Goal: Transaction & Acquisition: Book appointment/travel/reservation

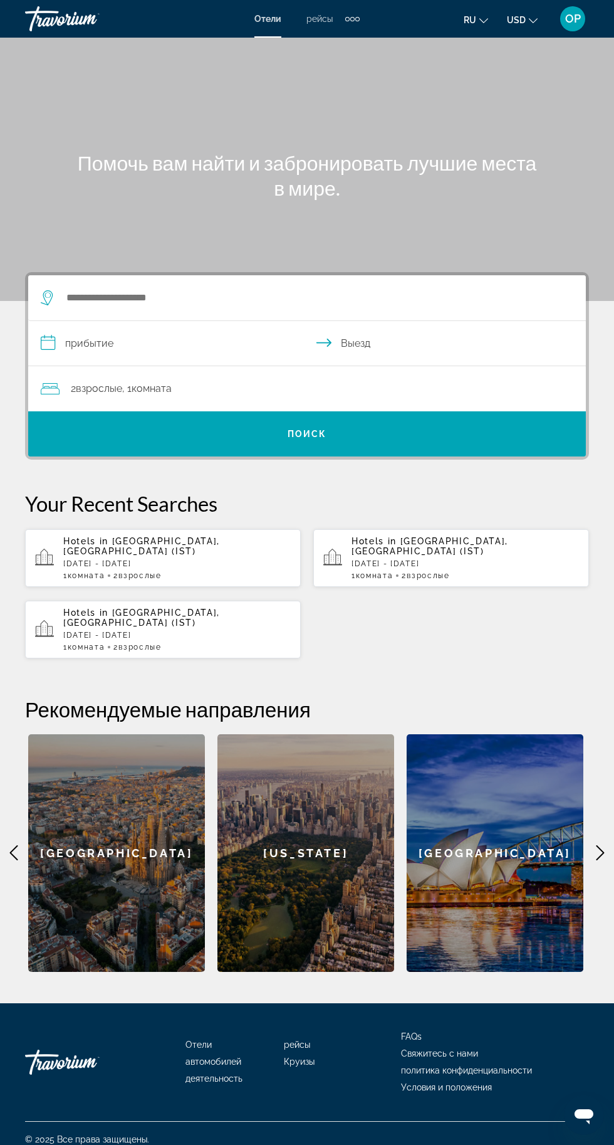
scroll to position [1, 0]
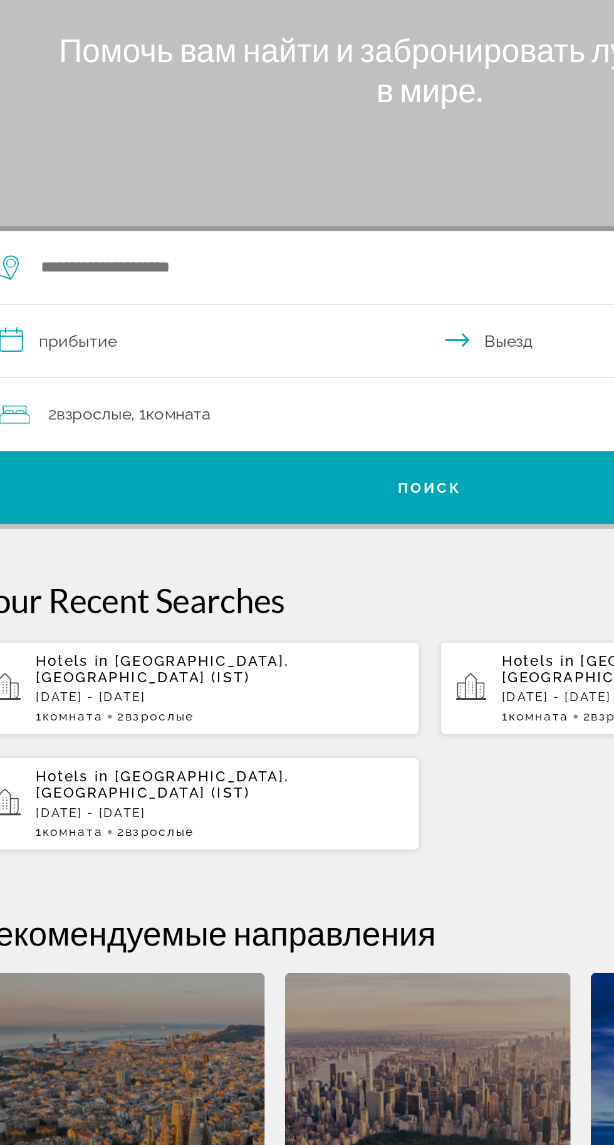
click at [186, 316] on div "Search widget" at bounding box center [301, 296] width 520 height 45
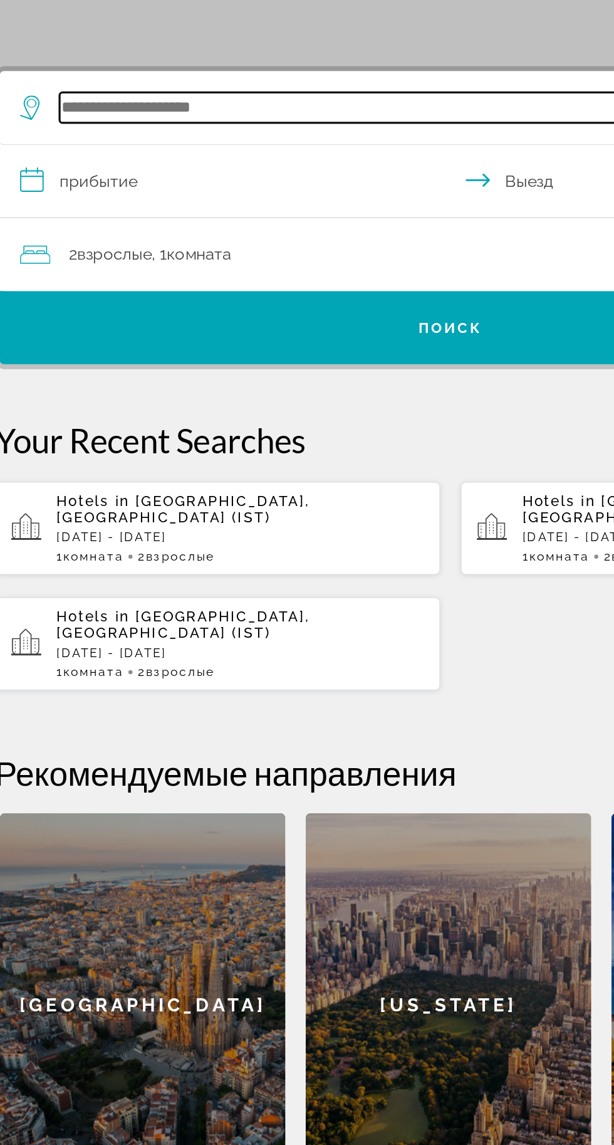
click at [145, 293] on input "Search widget" at bounding box center [310, 296] width 490 height 19
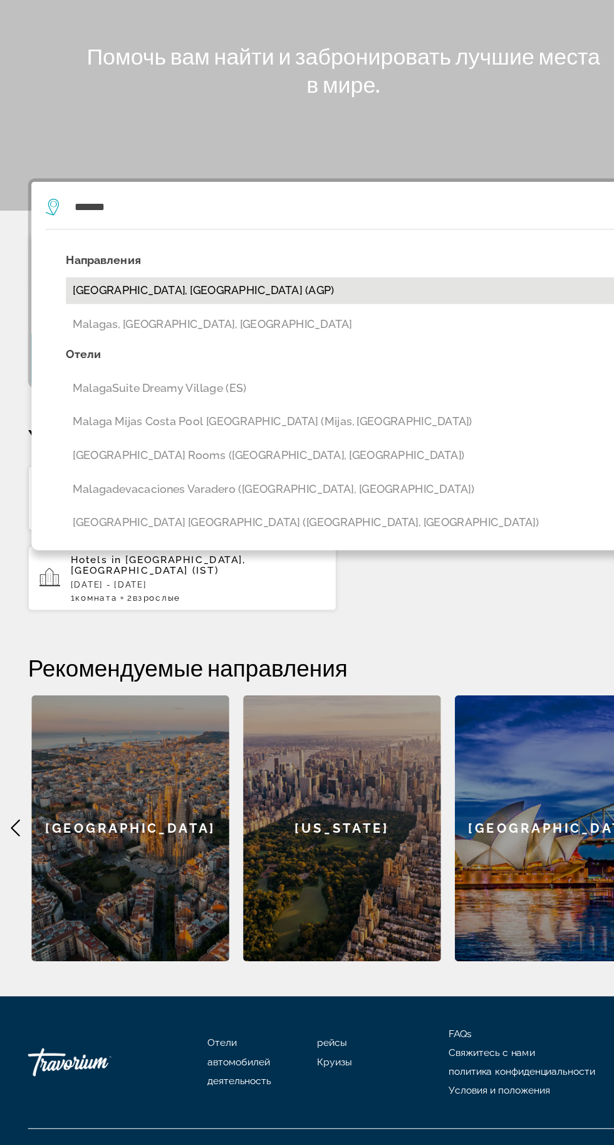
click at [140, 366] on button "Malaga, Spain (AGP)" at bounding box center [316, 371] width 515 height 24
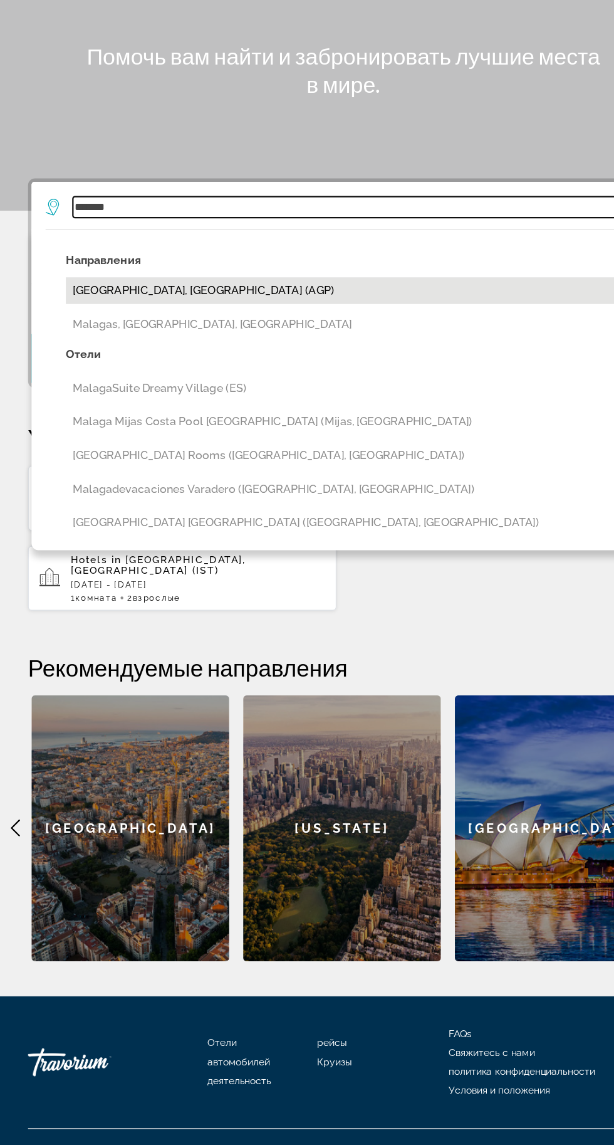
type input "**********"
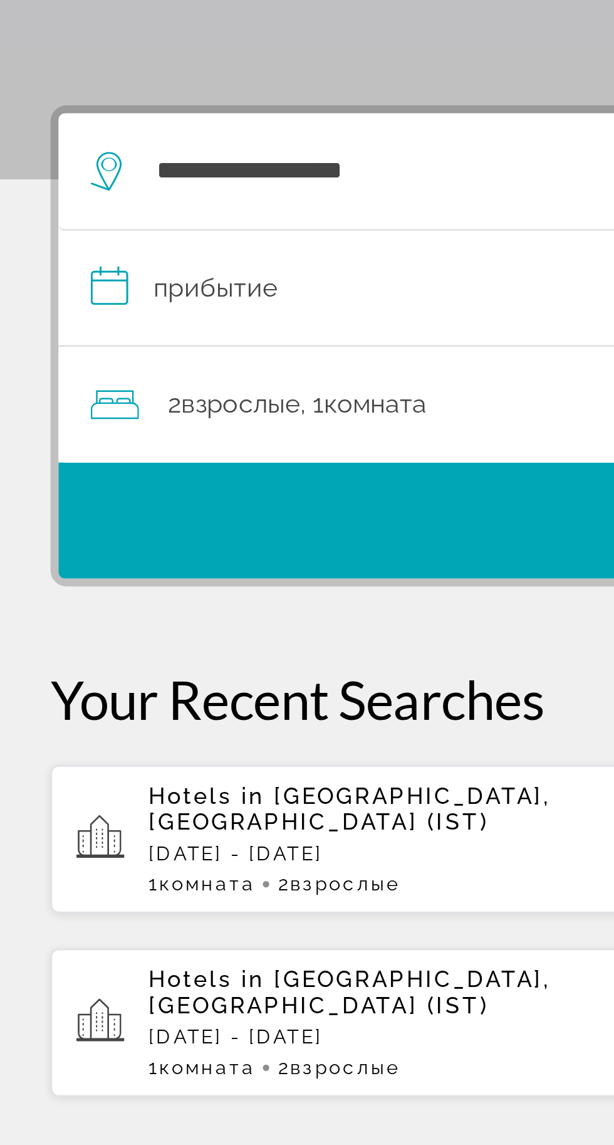
click at [152, 338] on input "**********" at bounding box center [309, 344] width 563 height 48
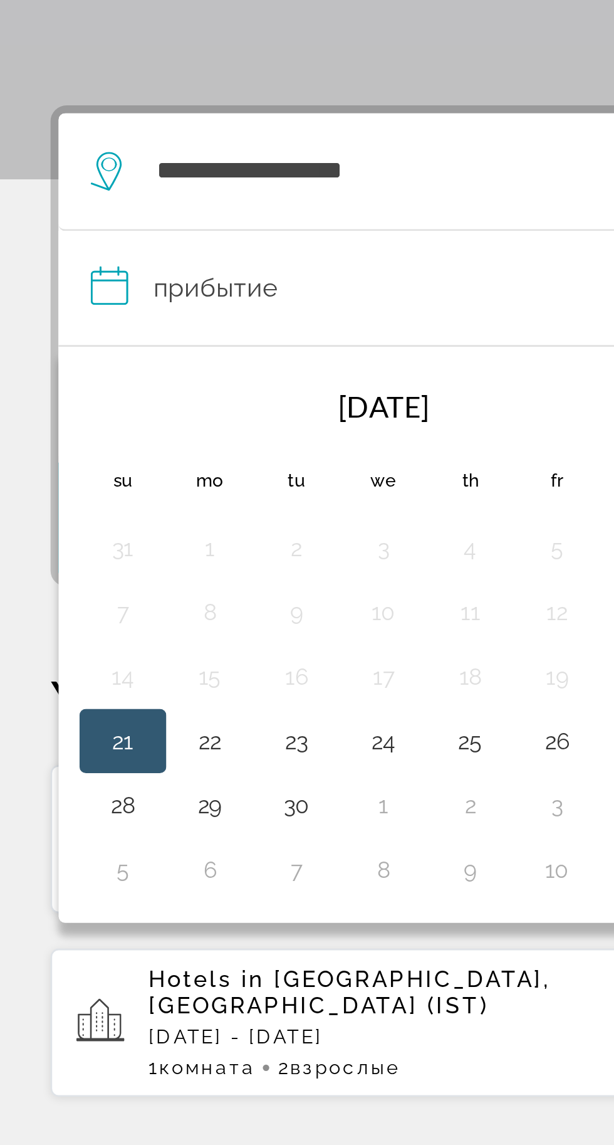
scroll to position [0, 0]
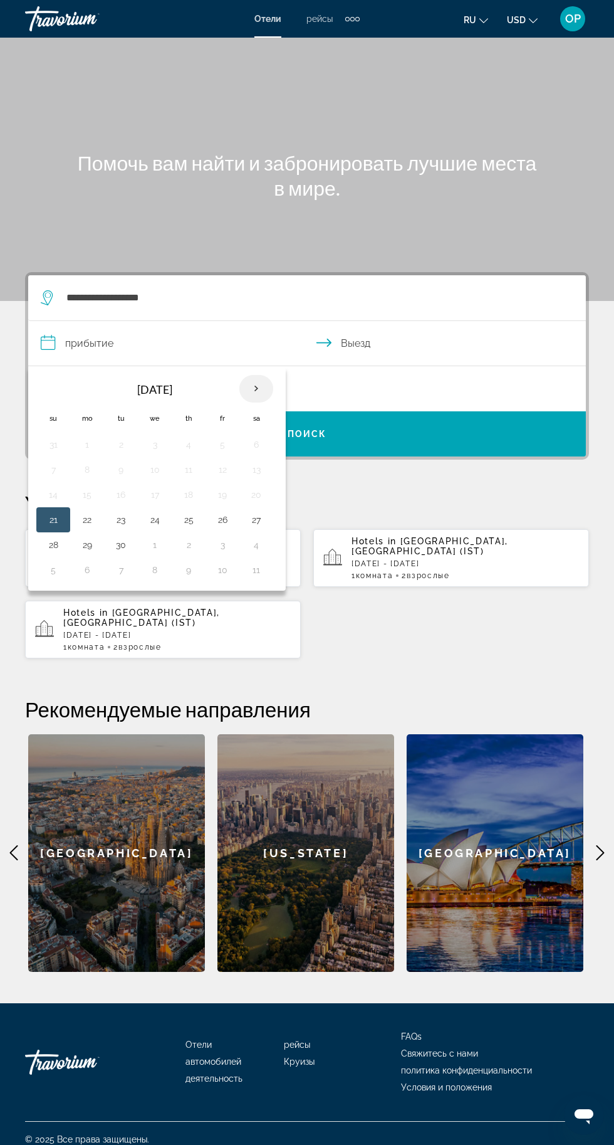
click at [268, 390] on th "Next month" at bounding box center [257, 389] width 34 height 28
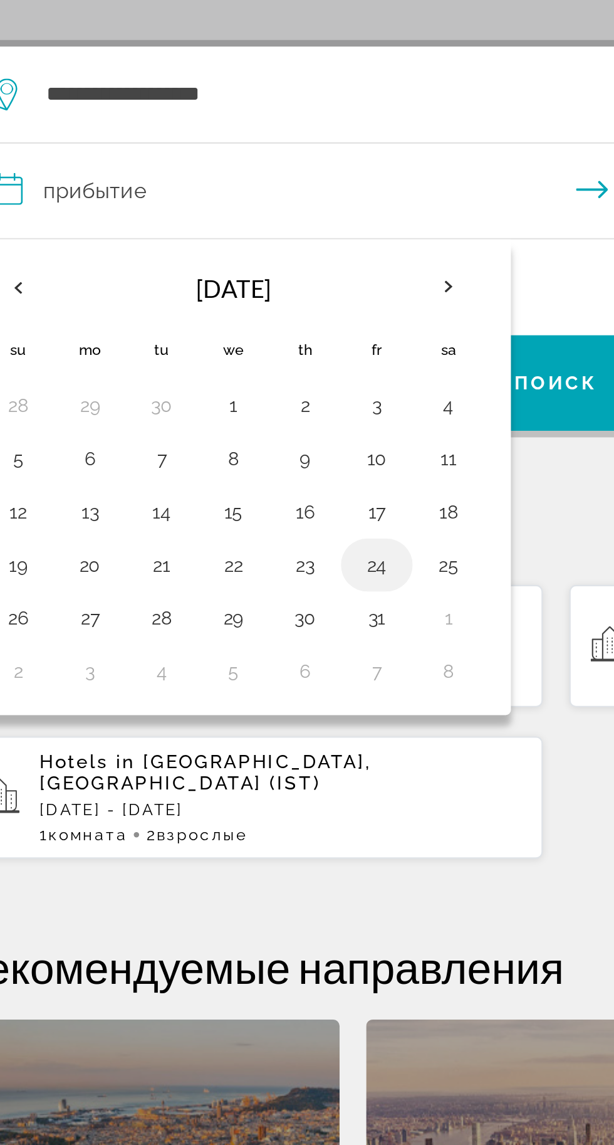
click at [226, 524] on button "24" at bounding box center [223, 520] width 20 height 18
click at [156, 550] on button "29" at bounding box center [155, 545] width 20 height 18
type input "**********"
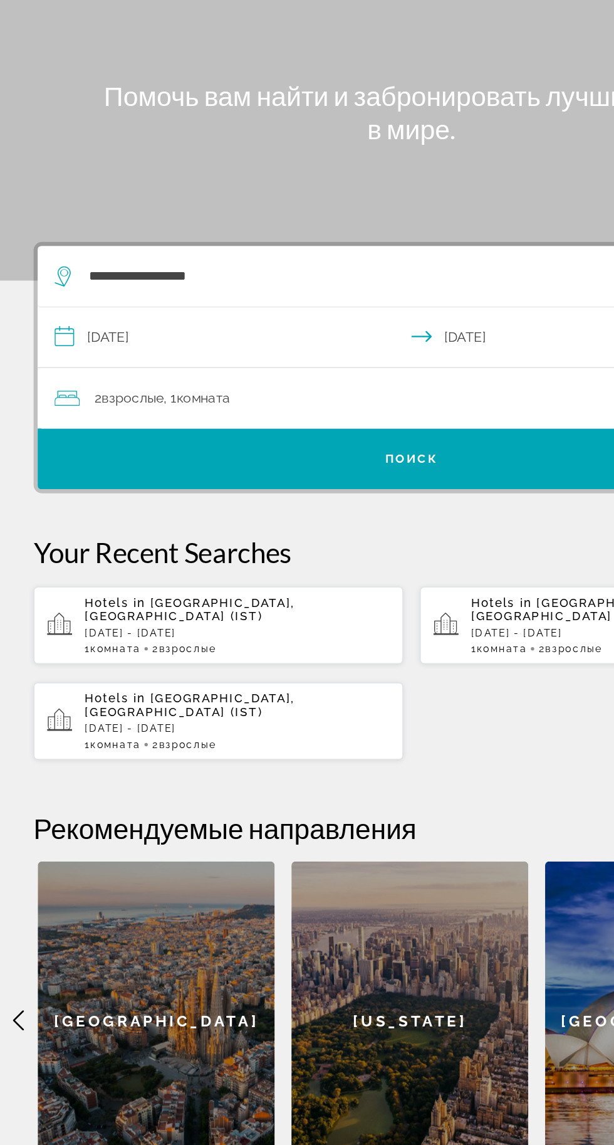
click at [176, 394] on div "2 Взрослый Взрослые , 1 Комната номера" at bounding box center [314, 389] width 546 height 18
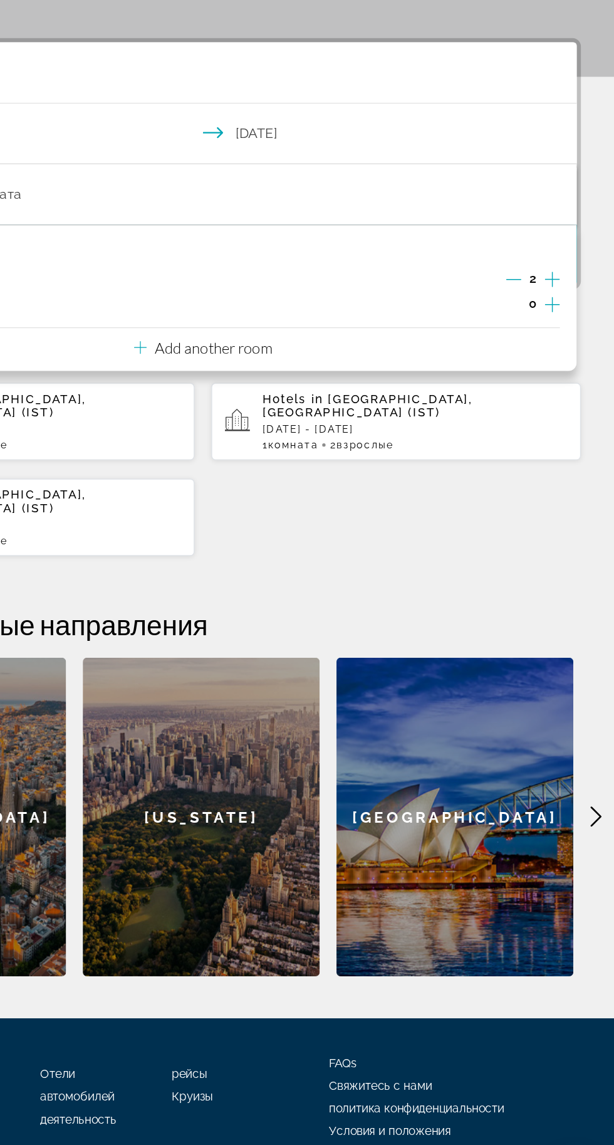
click at [539, 452] on icon "Decrement adults" at bounding box center [539, 452] width 11 height 1
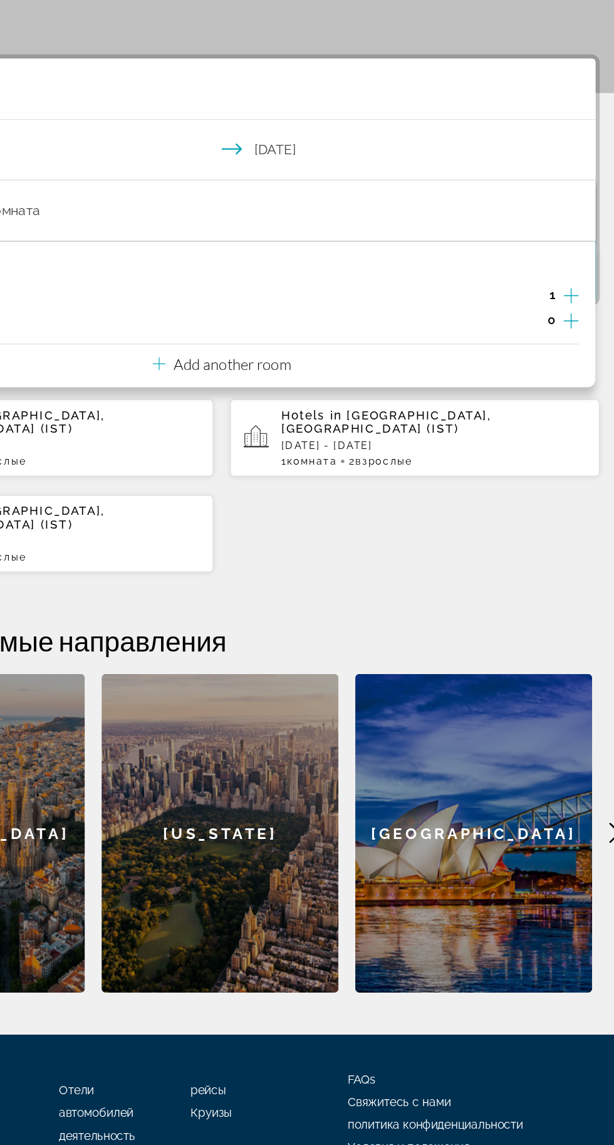
click at [569, 472] on icon "Increment children" at bounding box center [567, 470] width 11 height 15
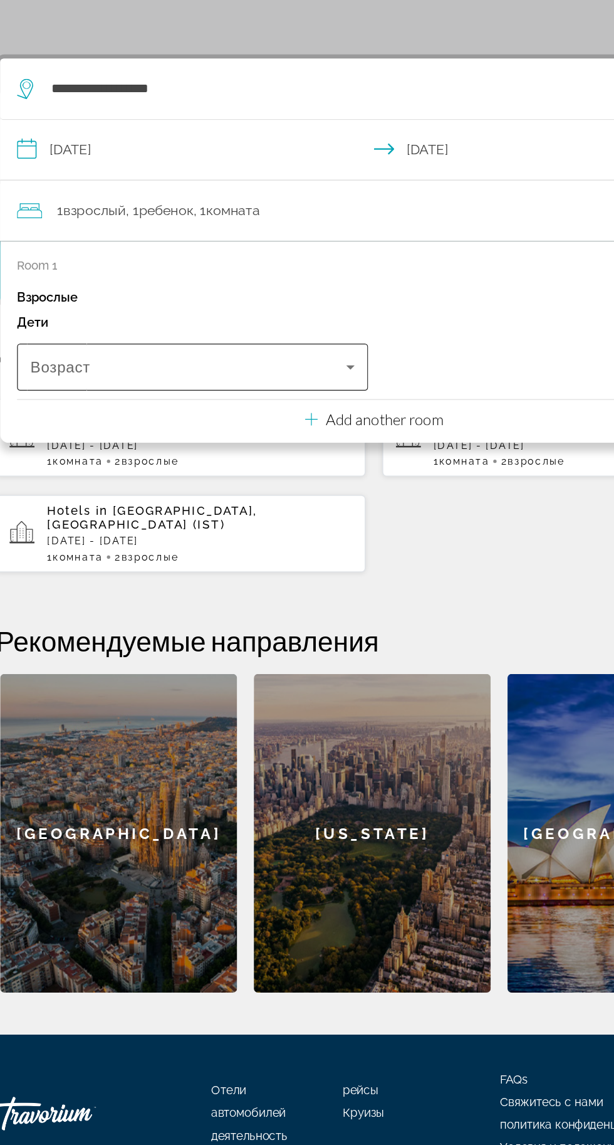
click at [289, 506] on icon "Travelers: 1 adult, 1 child" at bounding box center [290, 505] width 6 height 3
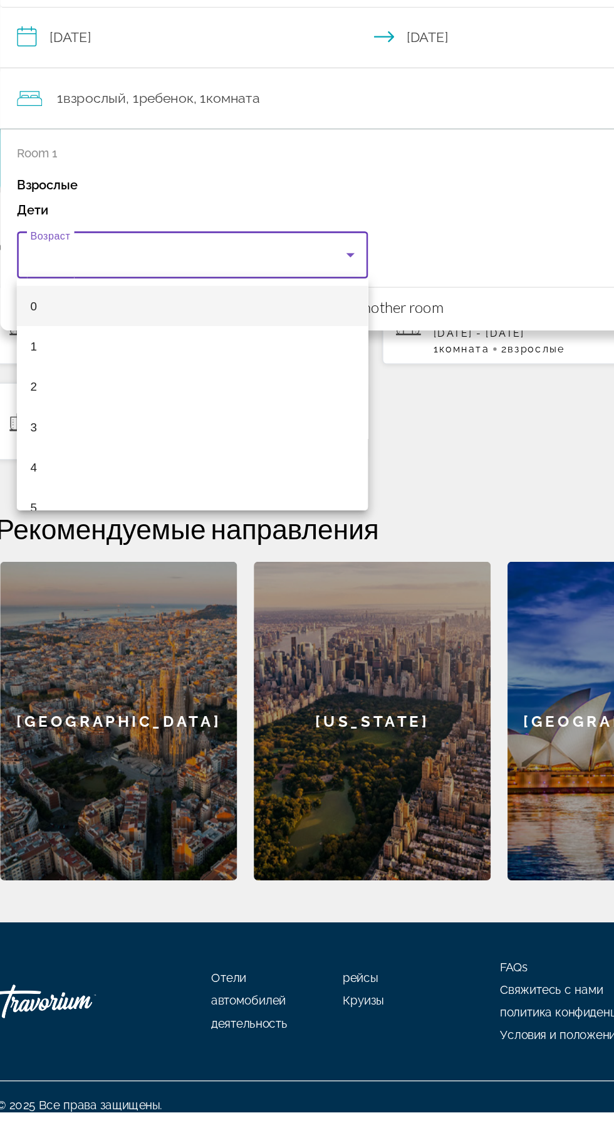
click at [137, 514] on div at bounding box center [307, 572] width 614 height 1145
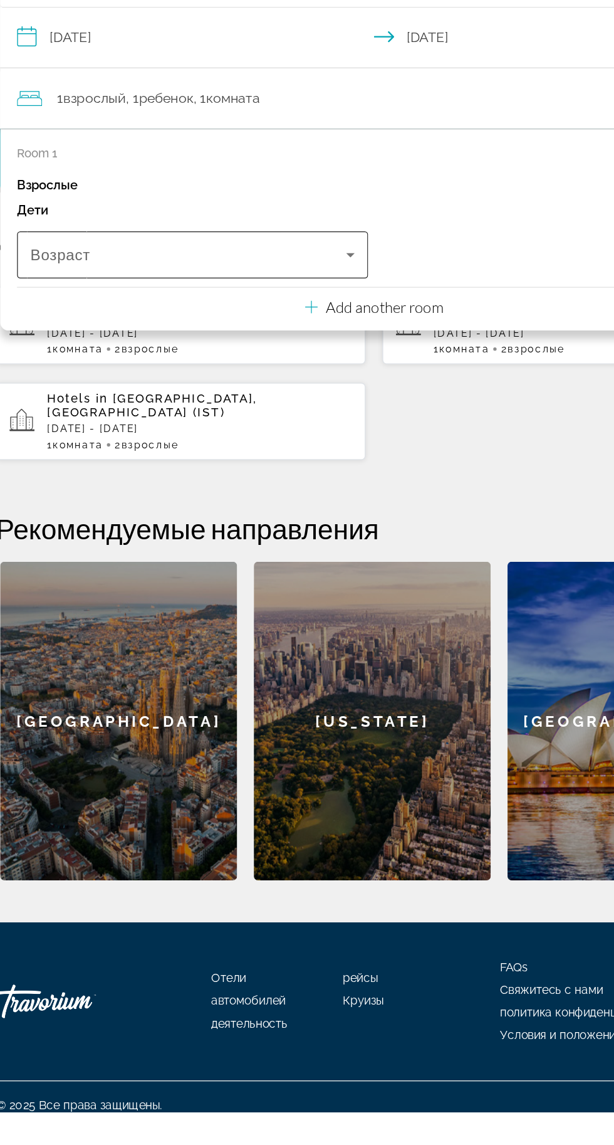
click at [289, 506] on icon "Travelers: 1 adult, 1 child" at bounding box center [290, 505] width 6 height 3
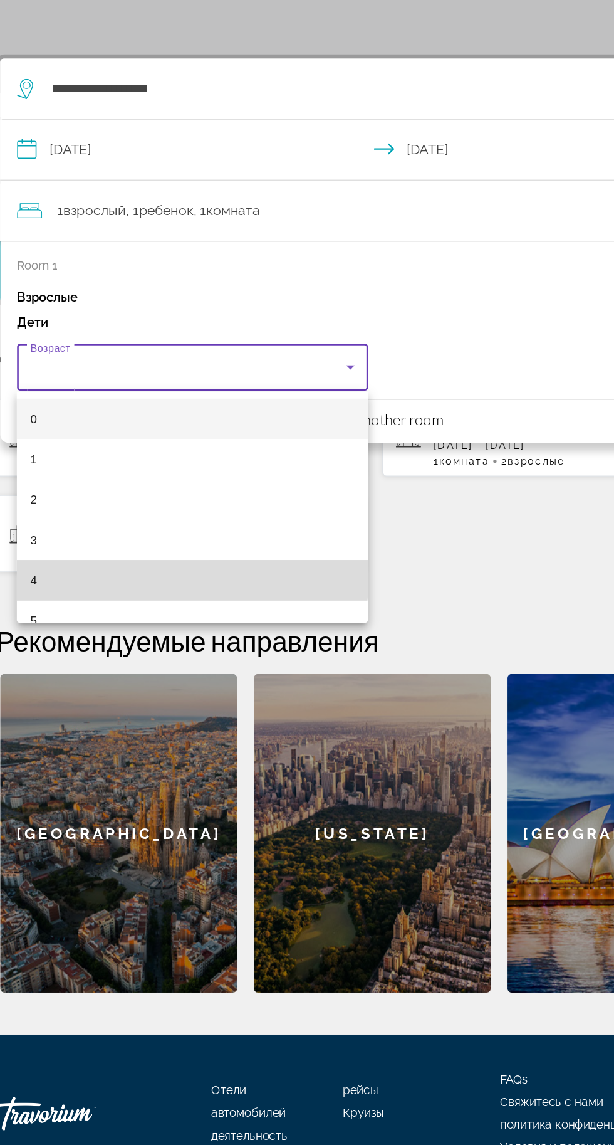
click at [65, 656] on mat-option "4" at bounding box center [172, 664] width 262 height 30
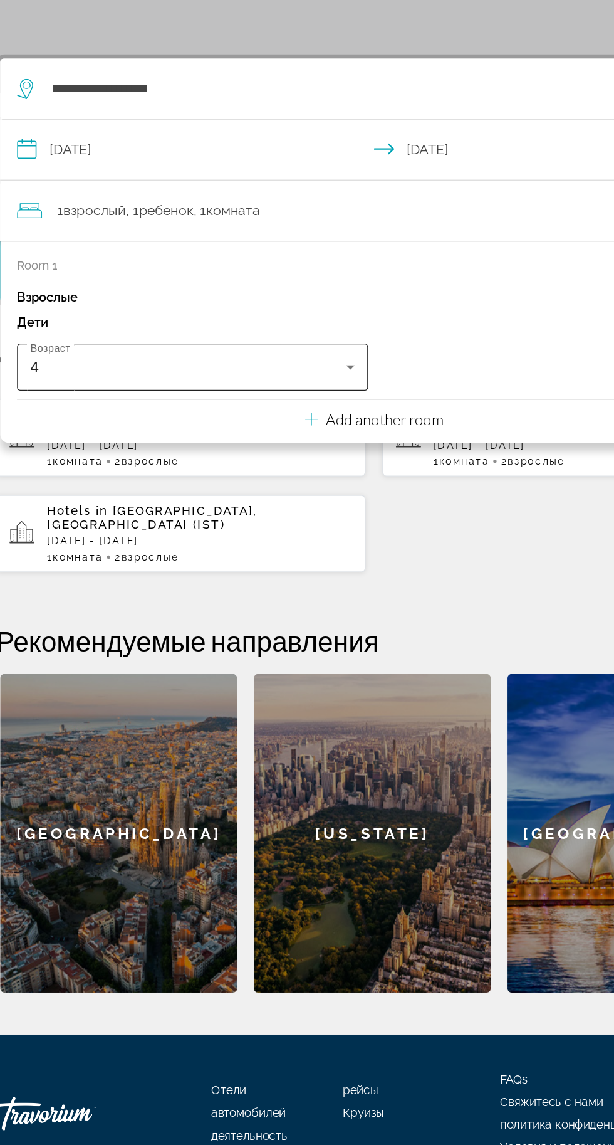
click at [289, 505] on icon "Travelers: 1 adult, 1 child" at bounding box center [290, 505] width 6 height 3
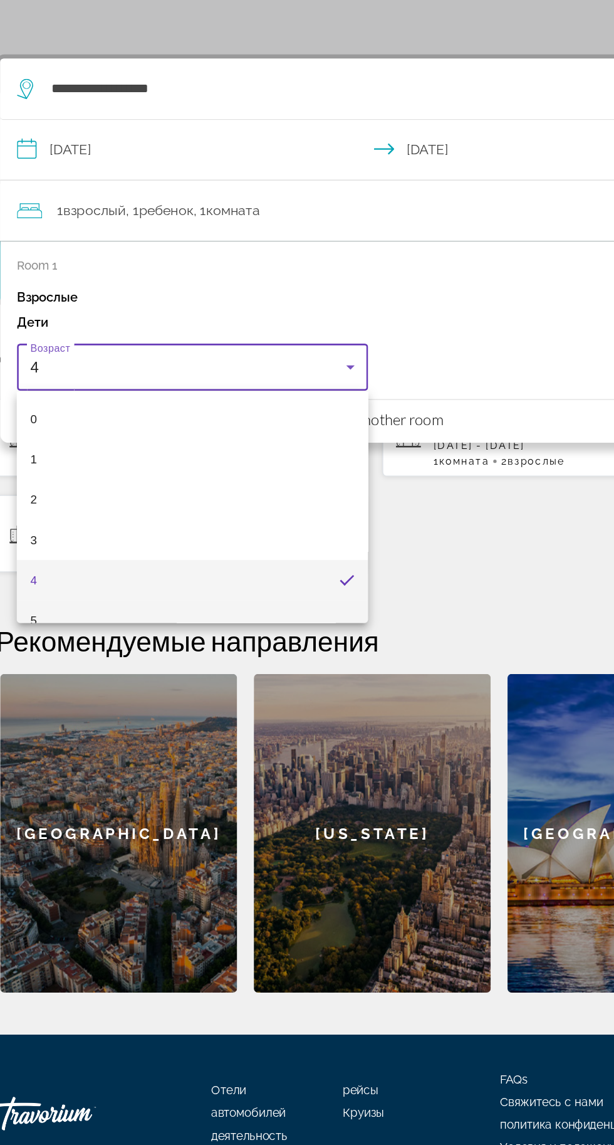
click at [63, 689] on mat-option "5" at bounding box center [172, 694] width 262 height 30
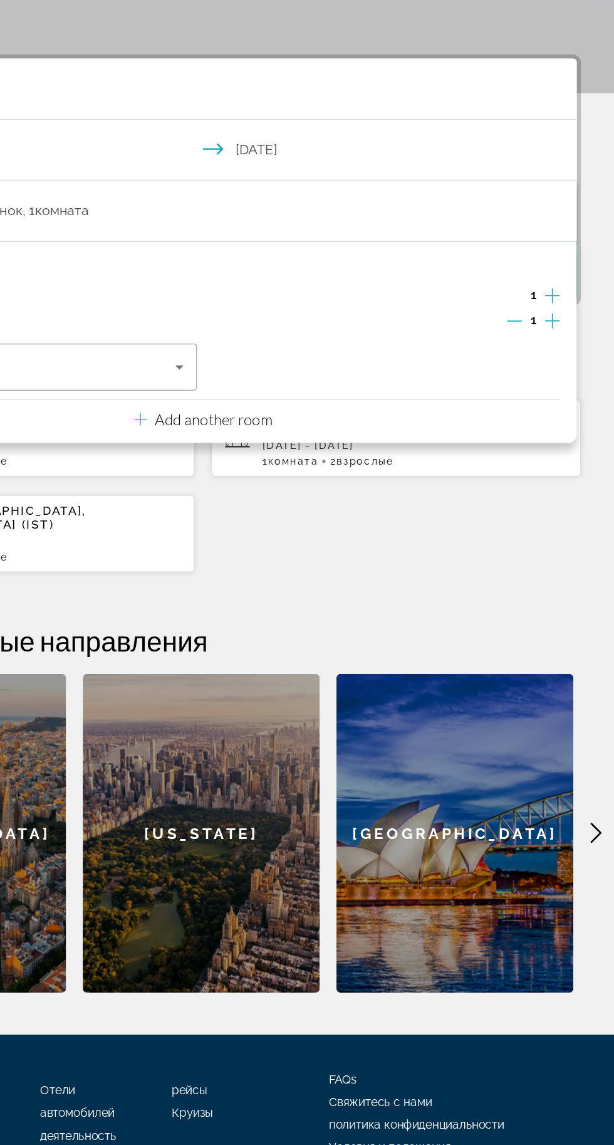
click at [412, 481] on div "Дети 1" at bounding box center [307, 472] width 533 height 19
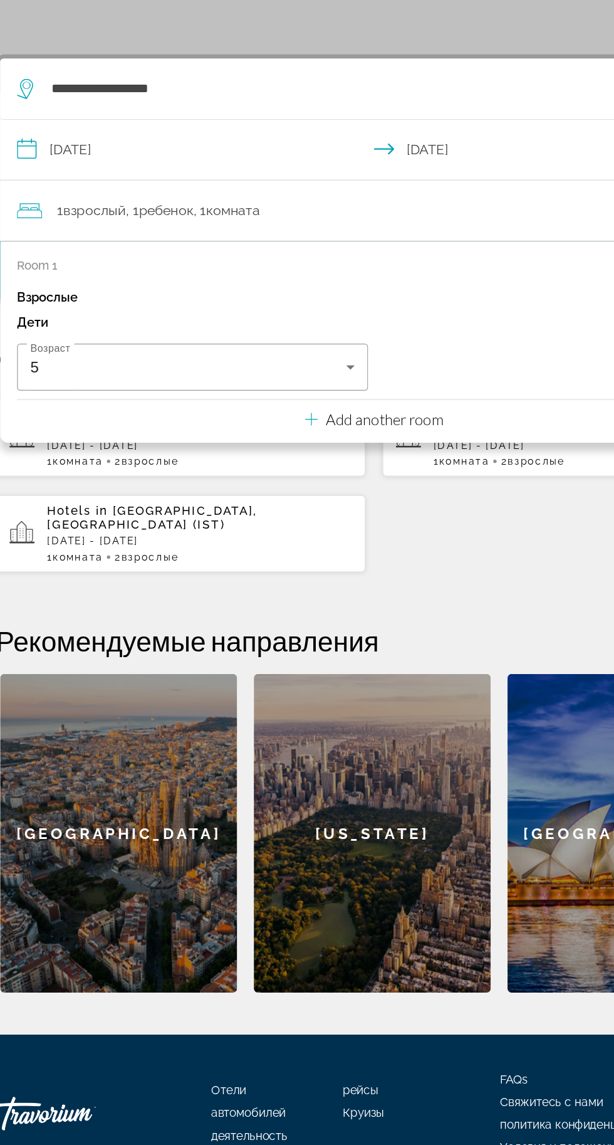
click at [374, 663] on div "**********" at bounding box center [307, 622] width 614 height 700
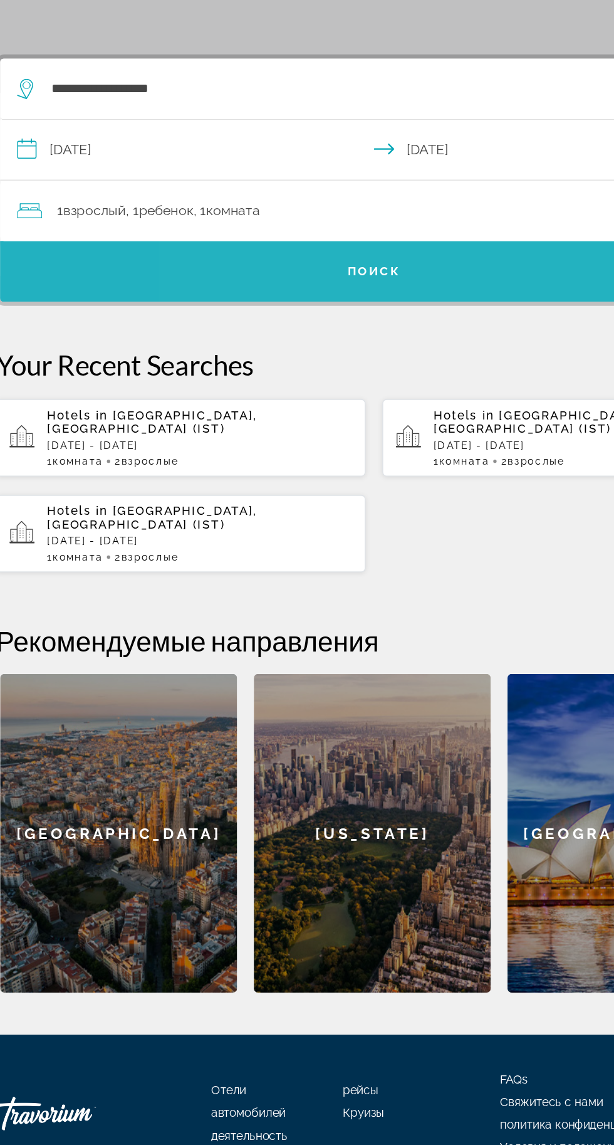
click at [381, 434] on span "Search widget" at bounding box center [307, 434] width 558 height 30
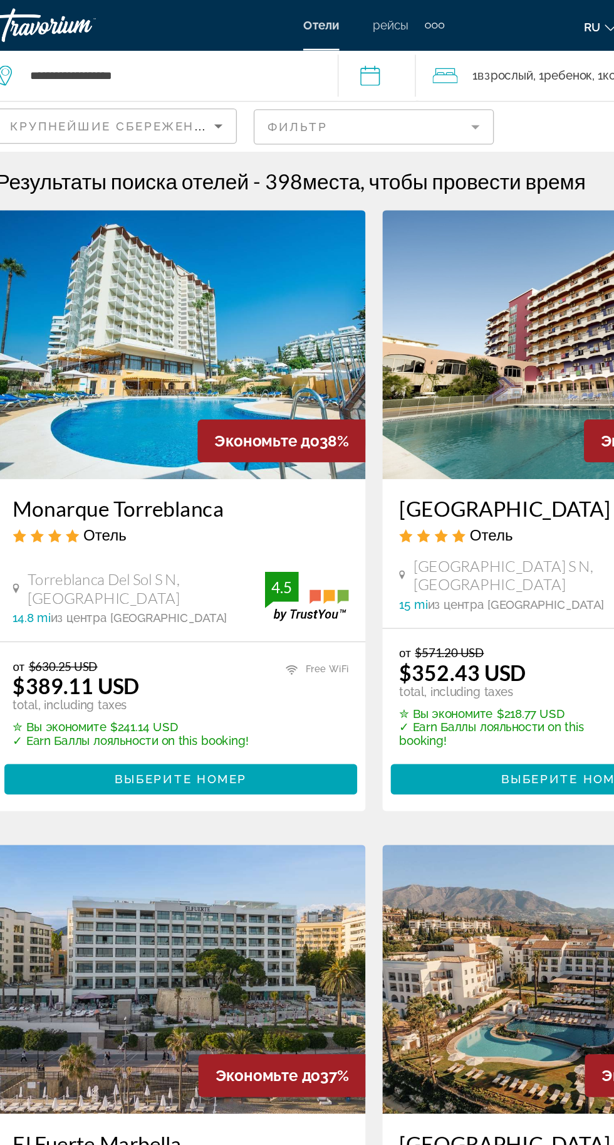
click at [389, 88] on mat-form-field "Фильтр" at bounding box center [308, 95] width 180 height 26
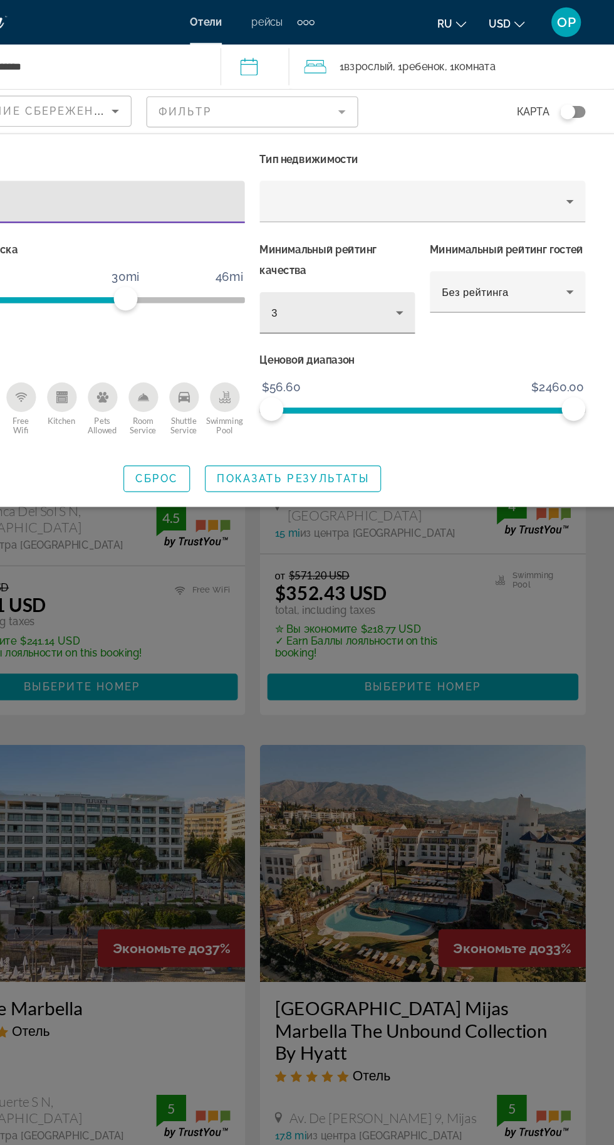
click at [439, 269] on icon "Hotel Filters" at bounding box center [431, 264] width 15 height 15
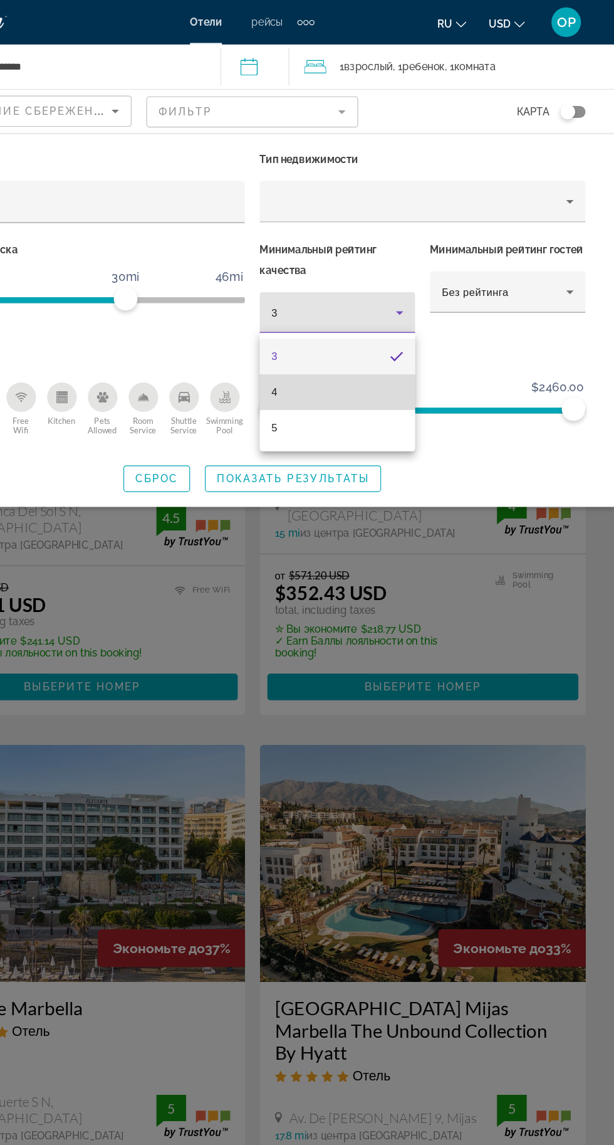
click at [381, 334] on mat-option "4" at bounding box center [380, 332] width 132 height 30
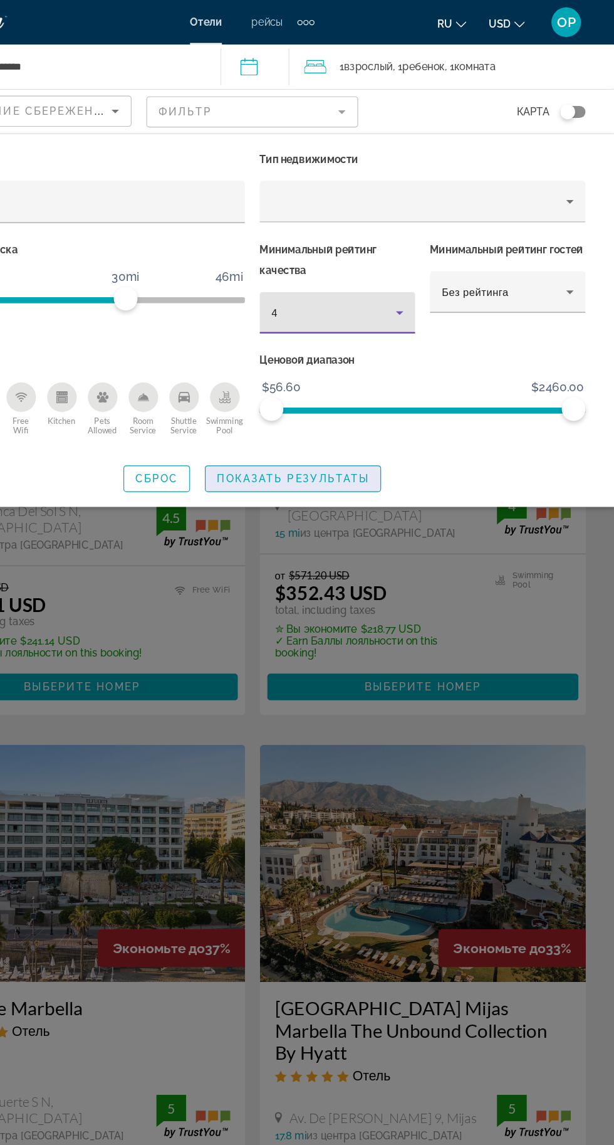
click at [366, 404] on span "Показать результаты" at bounding box center [341, 405] width 129 height 10
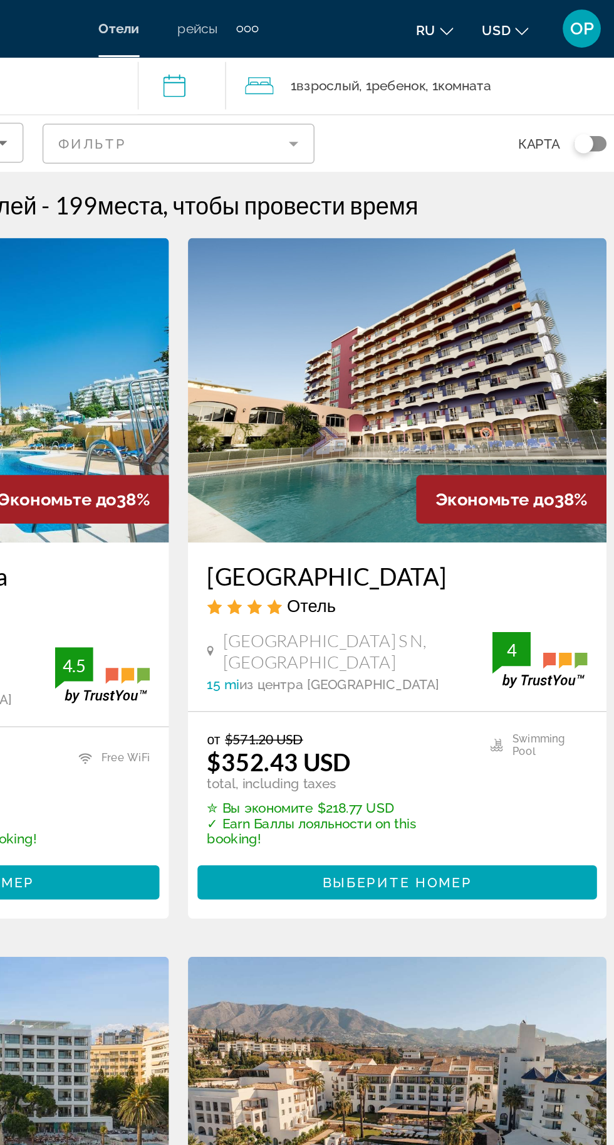
click at [391, 97] on mat-form-field "Фильтр" at bounding box center [308, 95] width 180 height 26
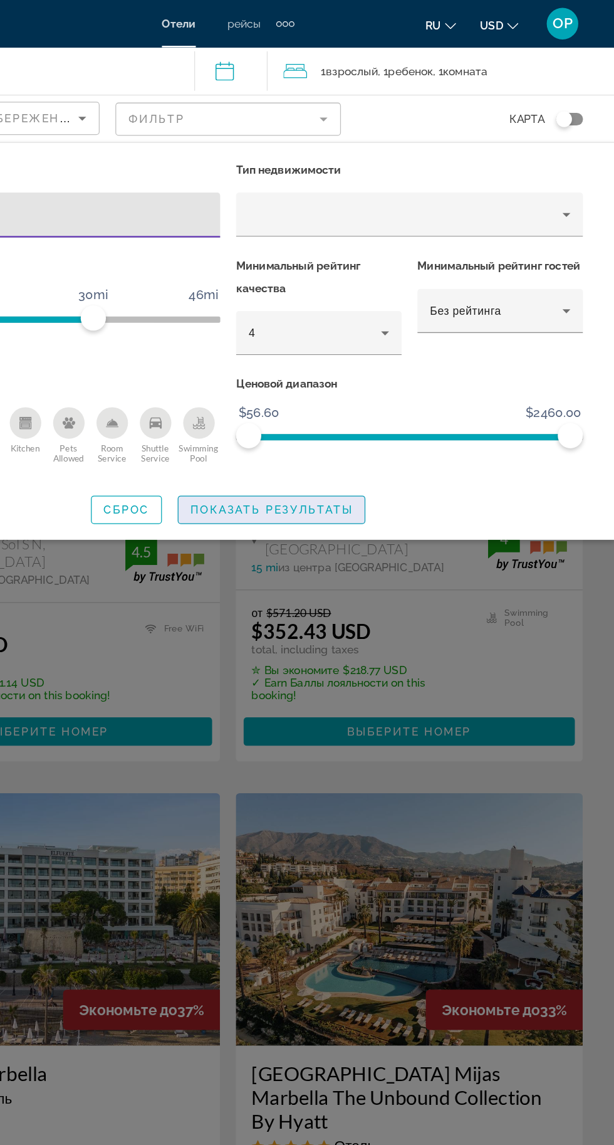
click at [376, 404] on span "Показать результаты" at bounding box center [341, 405] width 129 height 10
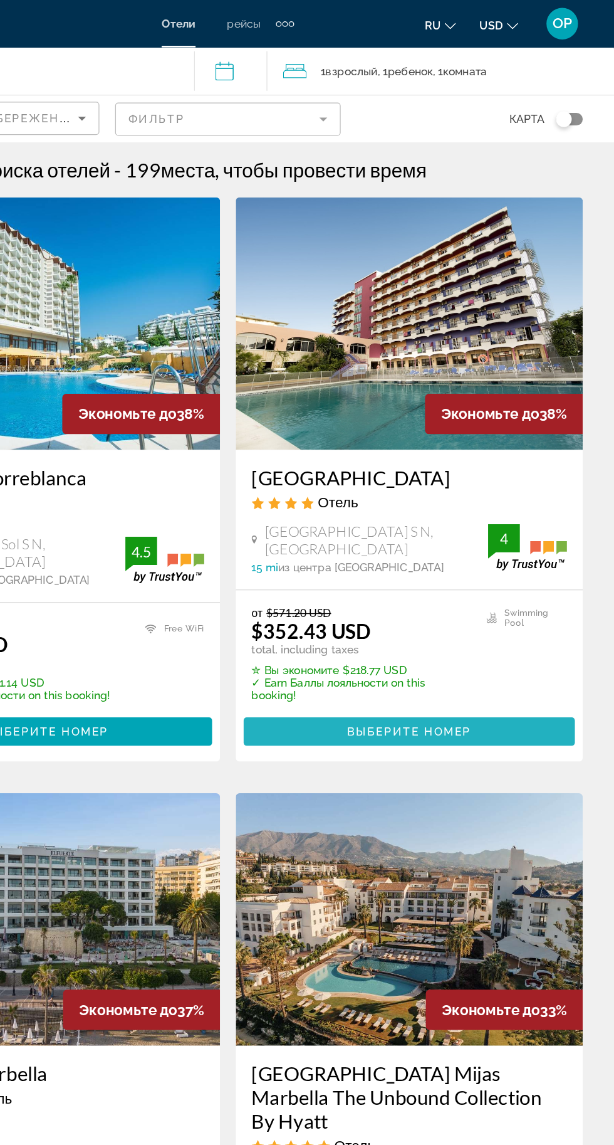
click at [515, 588] on span "Main content" at bounding box center [451, 581] width 263 height 30
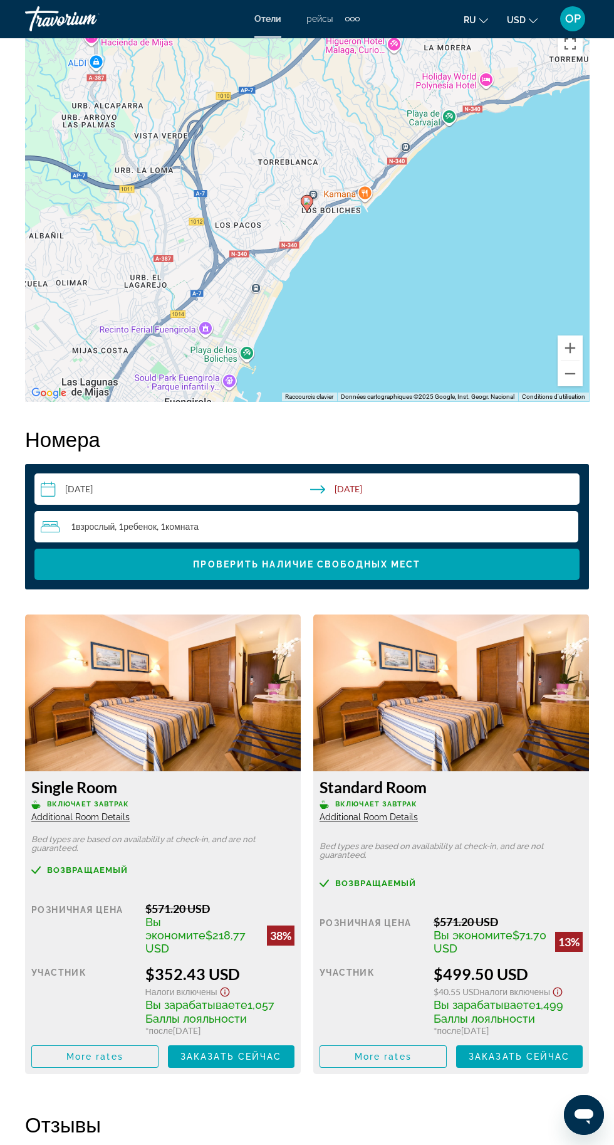
scroll to position [1825, 0]
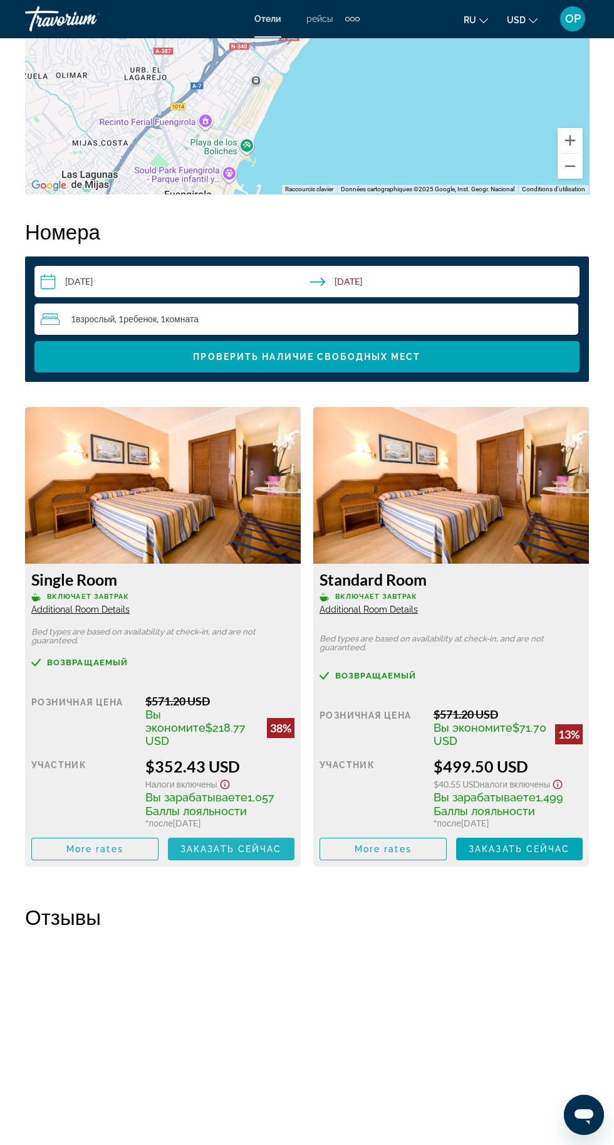
click at [250, 834] on span "Main content" at bounding box center [231, 849] width 127 height 30
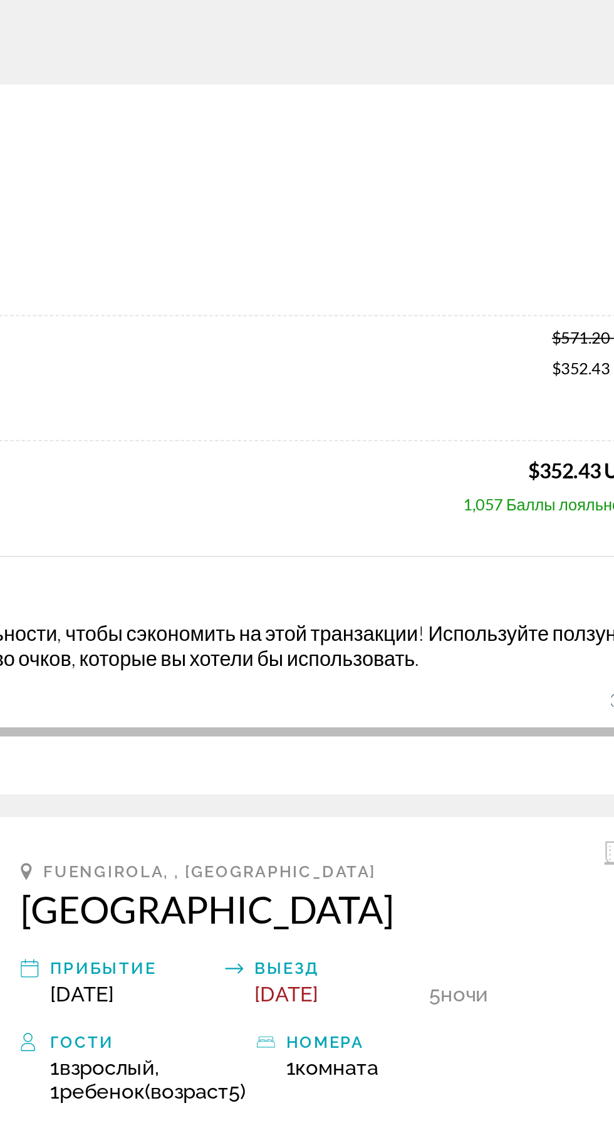
scroll to position [3, 0]
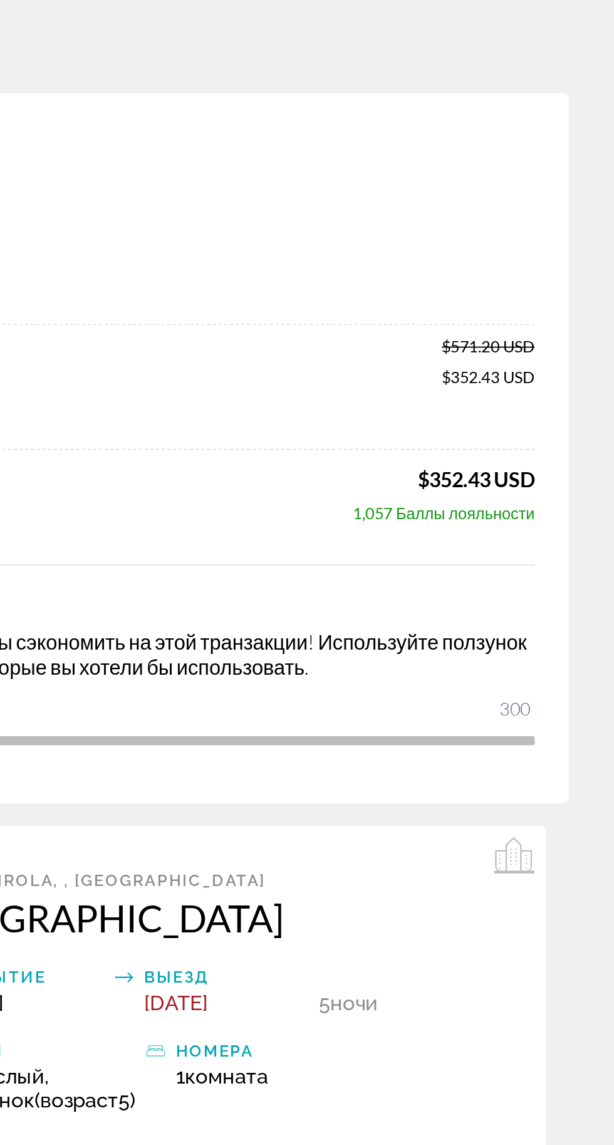
click at [571, 267] on div "Сводка цен Hotel Monarque Fuengirola Park Oct 24, 2025 - Oct 29, 2025 - 5 ночь …" at bounding box center [307, 288] width 564 height 392
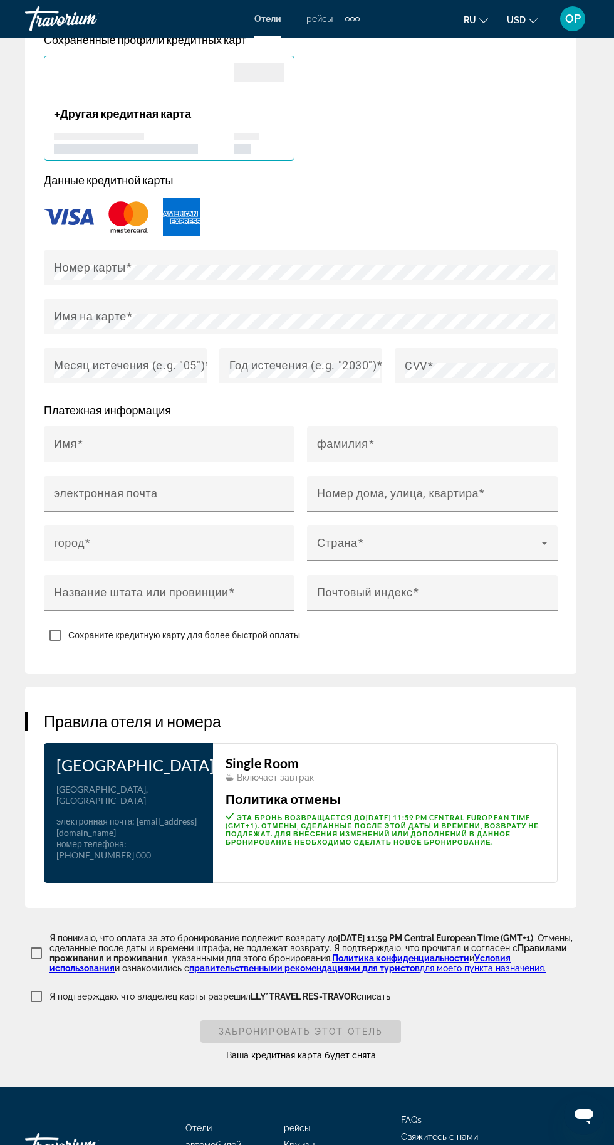
scroll to position [1422, 0]
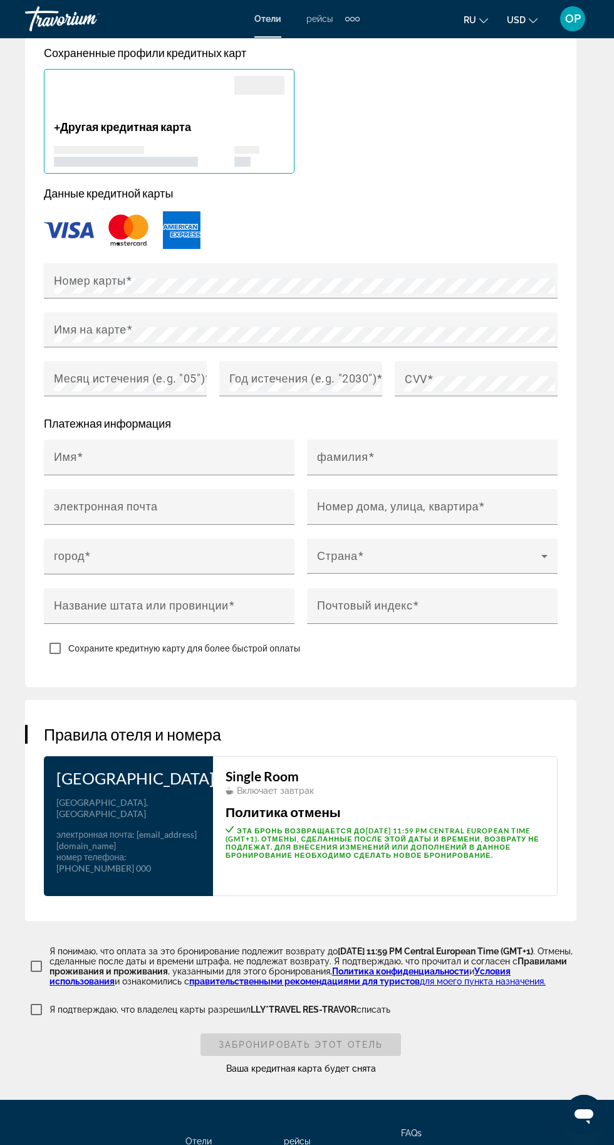
click at [420, 986] on link "для моего пункта назначения." at bounding box center [483, 981] width 126 height 10
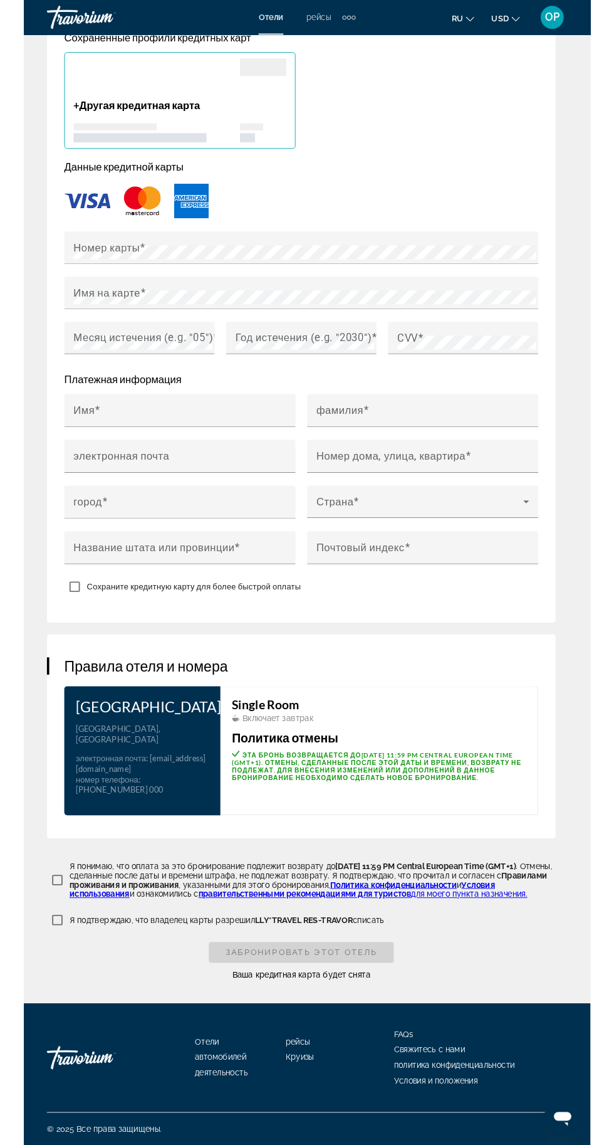
scroll to position [1460, 0]
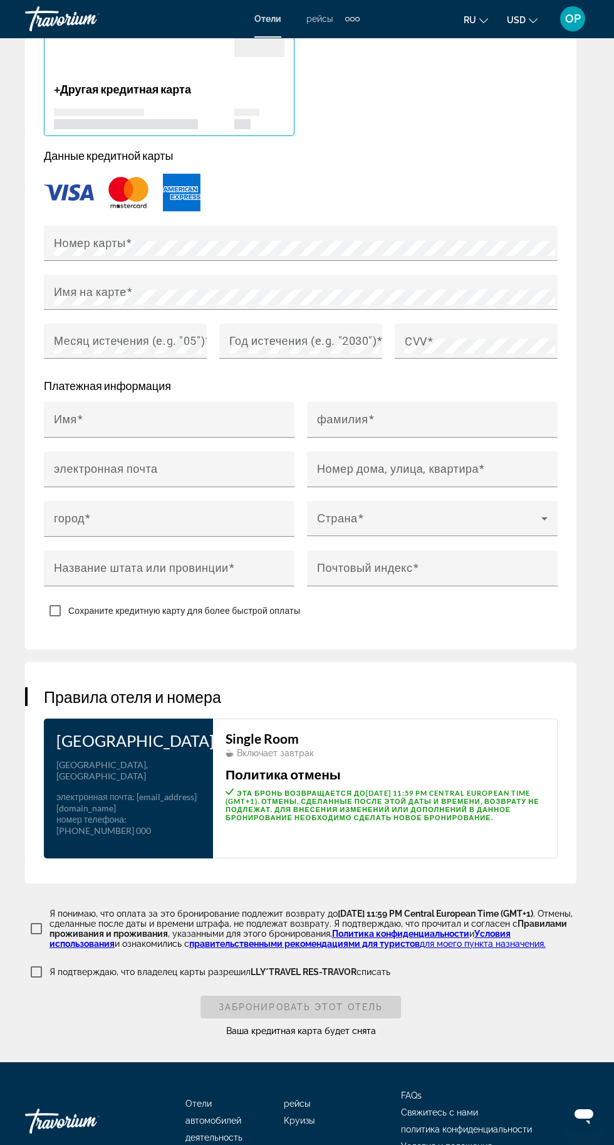
click at [57, 977] on p "Я подтверждаю, что владелец карты разрешил LLY*TRAVEL RES-TRAVOR списать" at bounding box center [220, 972] width 341 height 10
click at [362, 1012] on span "Забронировать этот отель" at bounding box center [301, 1007] width 164 height 10
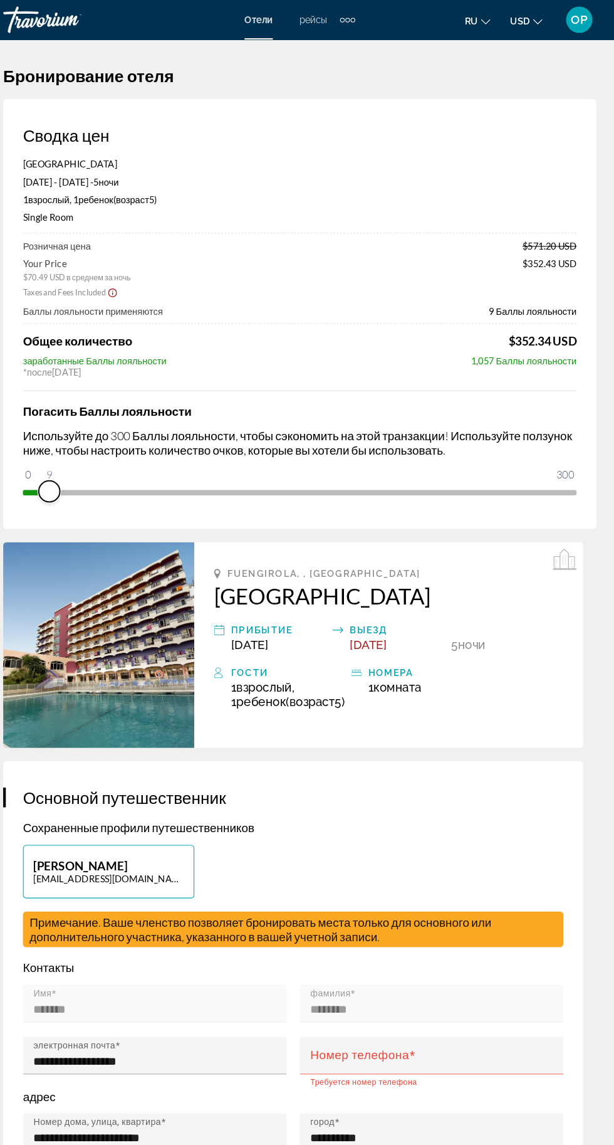
scroll to position [0, 0]
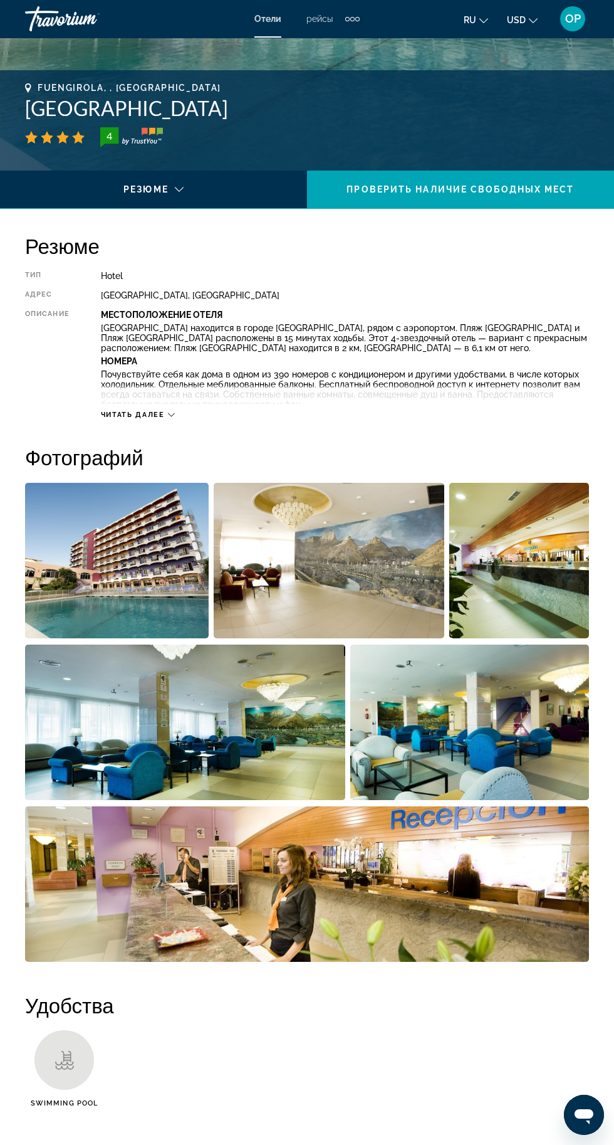
scroll to position [471, 0]
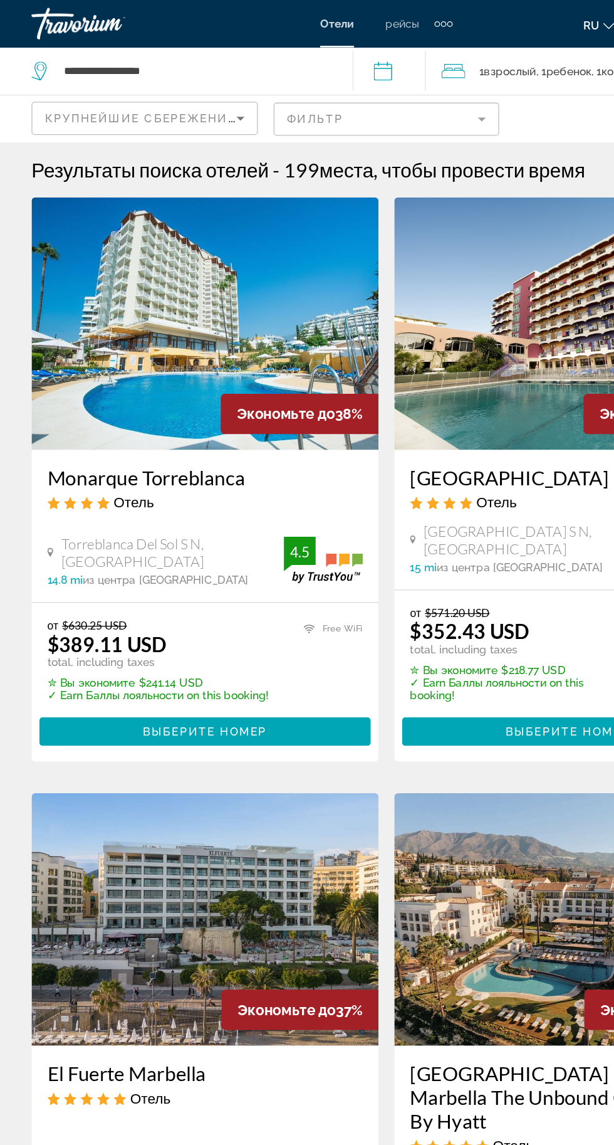
click at [396, 97] on mat-form-field "Фильтр" at bounding box center [308, 95] width 180 height 26
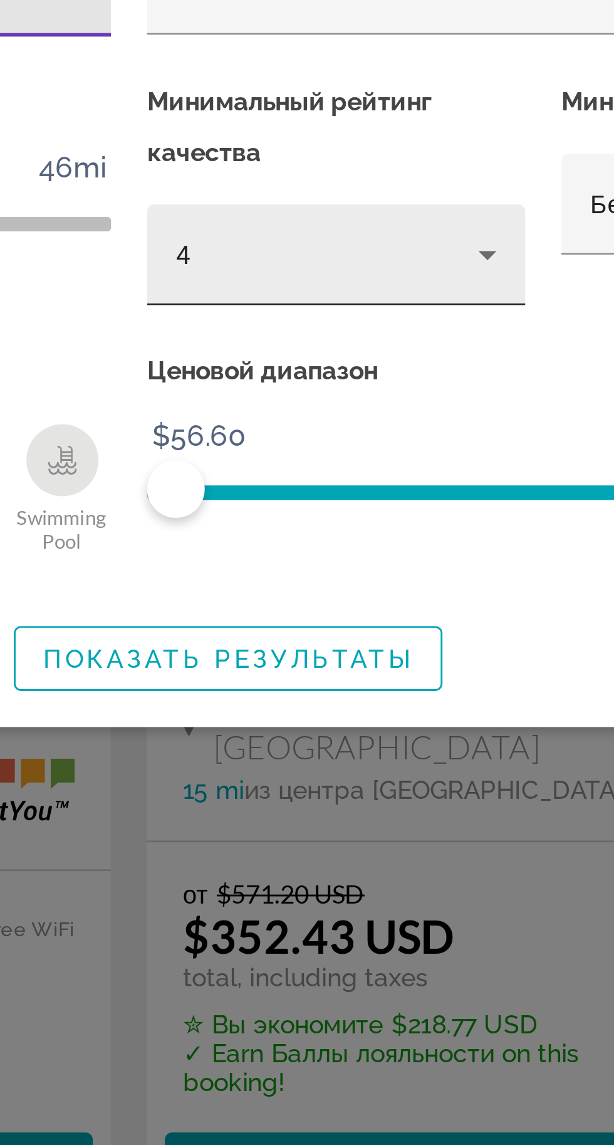
click at [438, 266] on icon "Hotel Filters" at bounding box center [431, 264] width 15 height 15
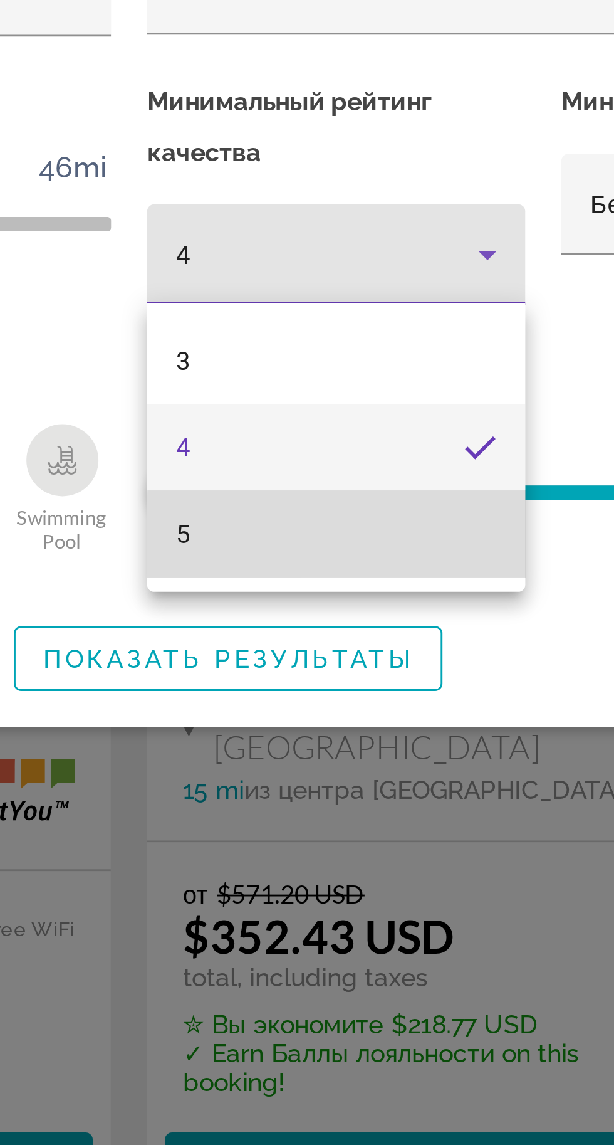
click at [412, 366] on mat-option "5" at bounding box center [380, 362] width 132 height 30
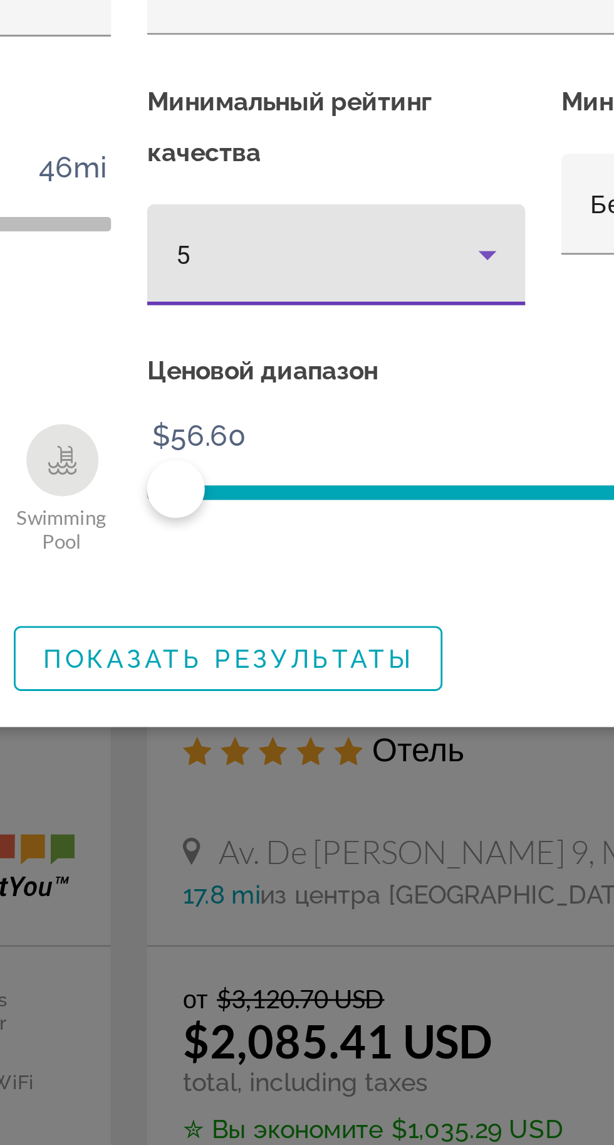
click at [430, 263] on icon "Hotel Filters" at bounding box center [432, 264] width 6 height 3
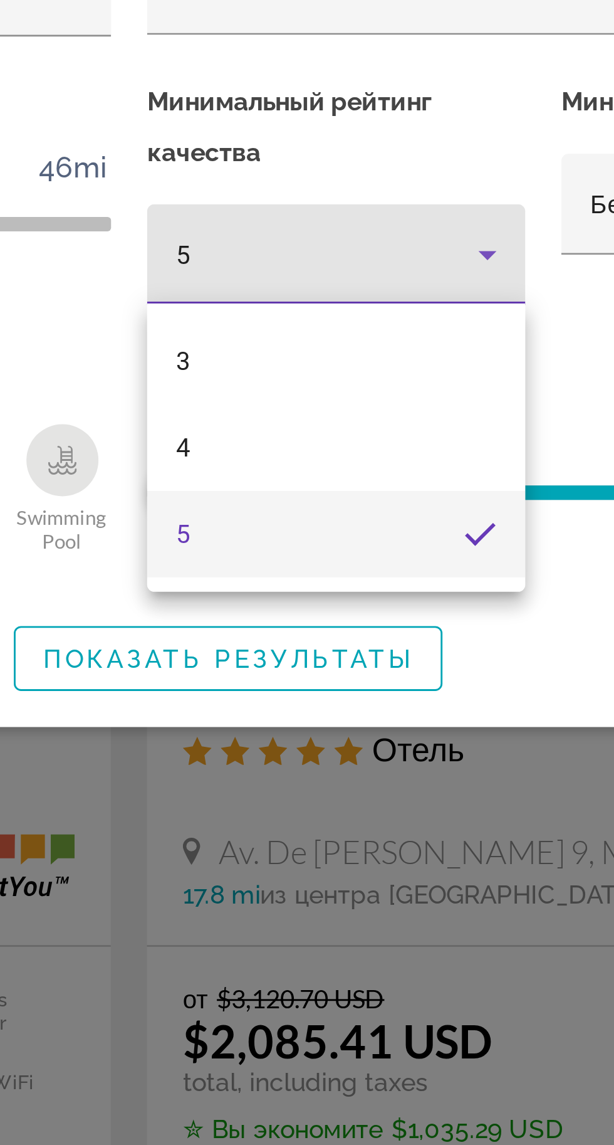
click at [389, 412] on div at bounding box center [307, 572] width 614 height 1145
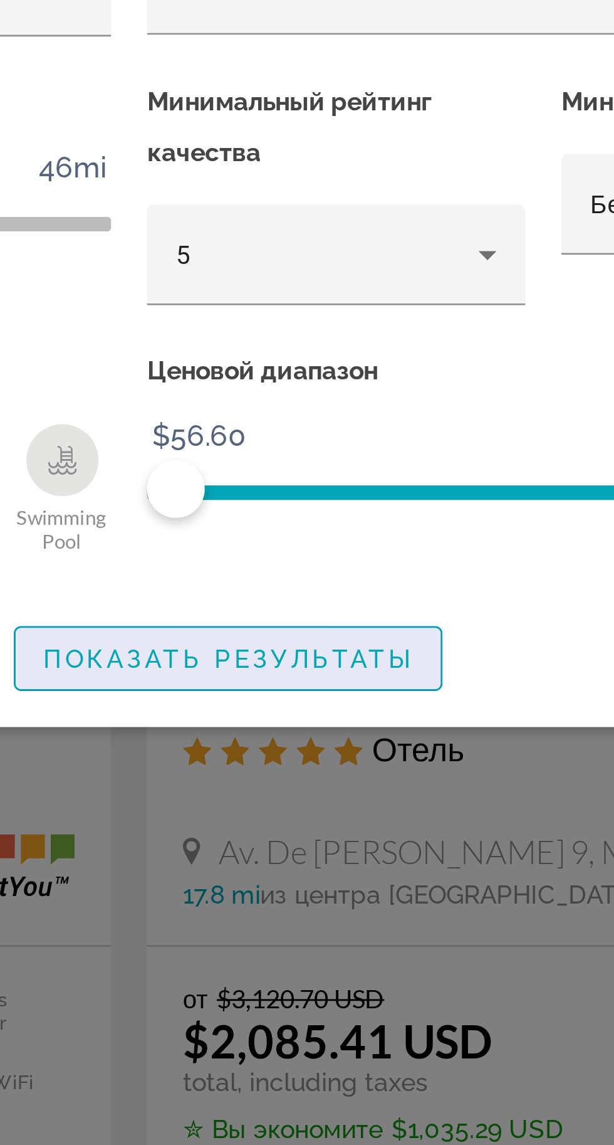
click at [382, 405] on span "Показать результаты" at bounding box center [341, 405] width 129 height 10
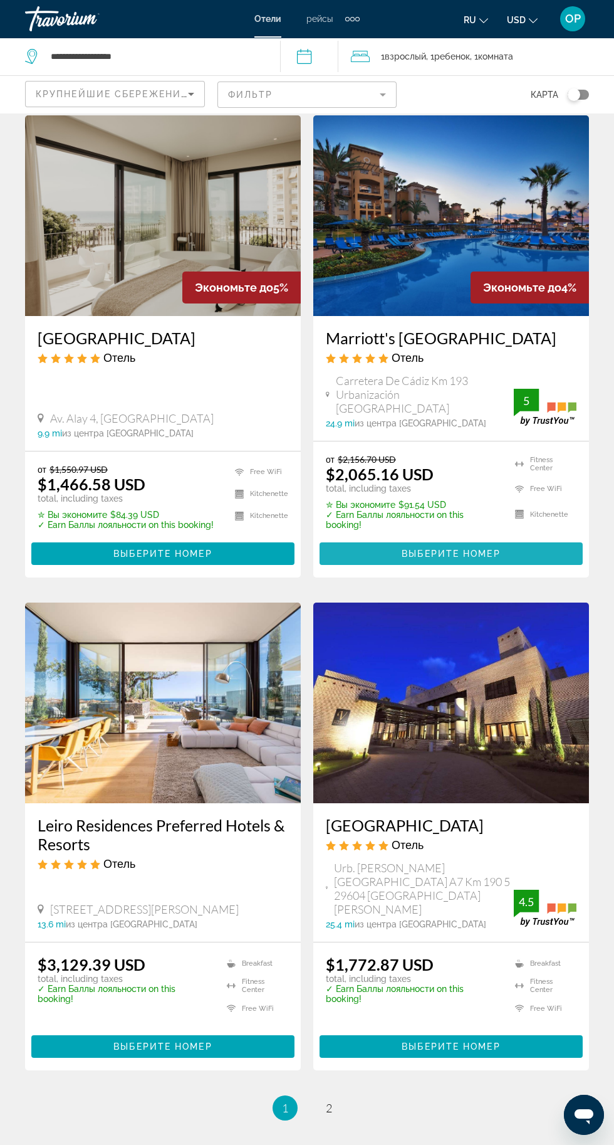
scroll to position [2020, 0]
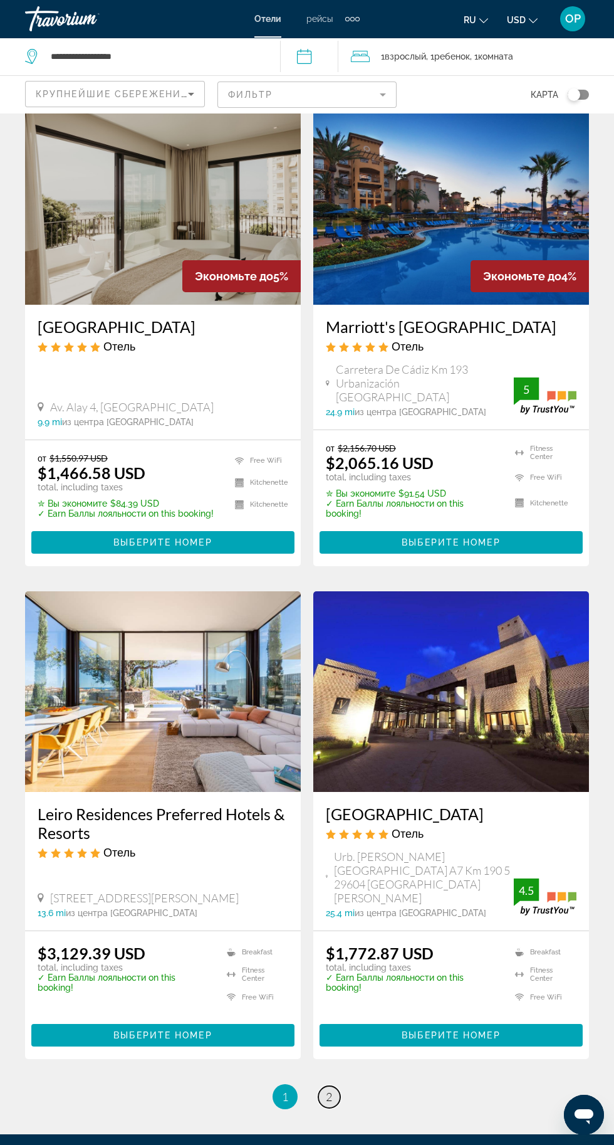
click at [334, 1086] on link "page 2" at bounding box center [330, 1097] width 22 height 22
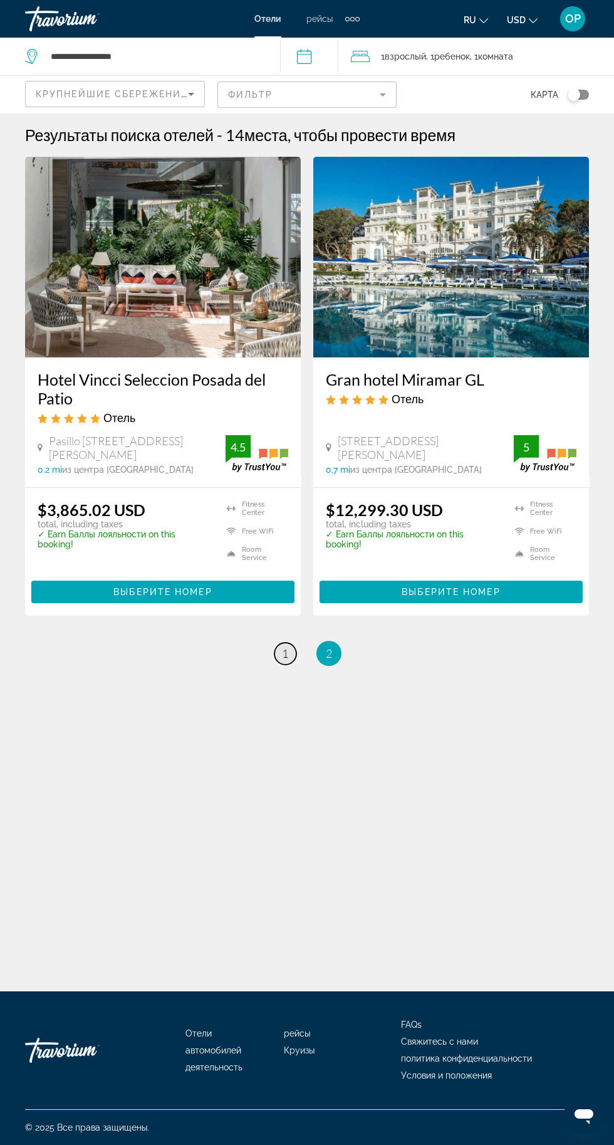
click at [291, 647] on link "page 1" at bounding box center [286, 654] width 22 height 22
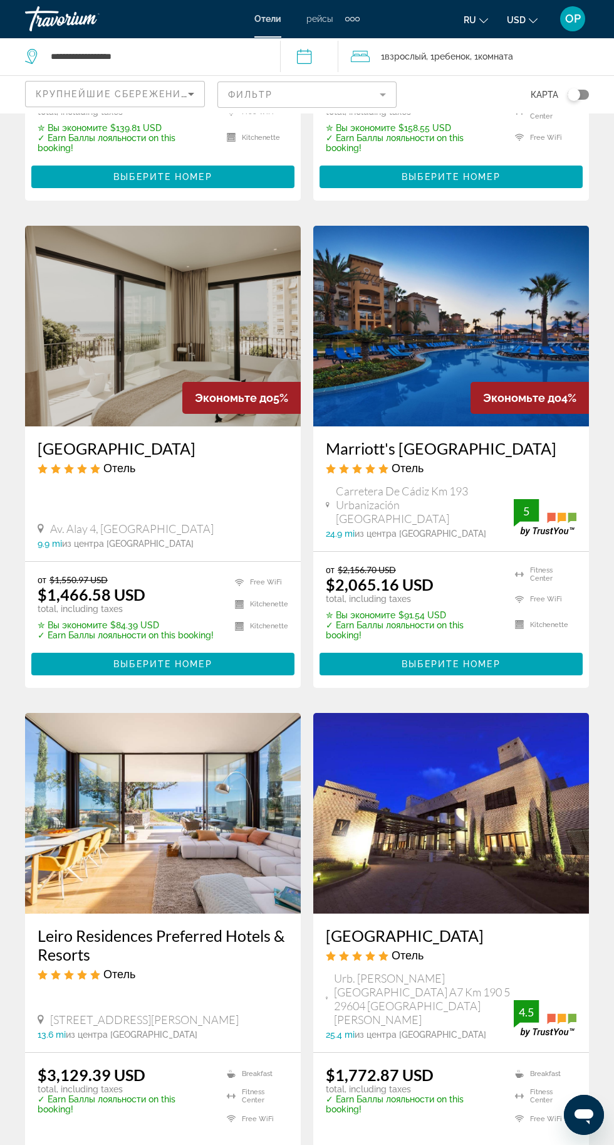
scroll to position [2020, 0]
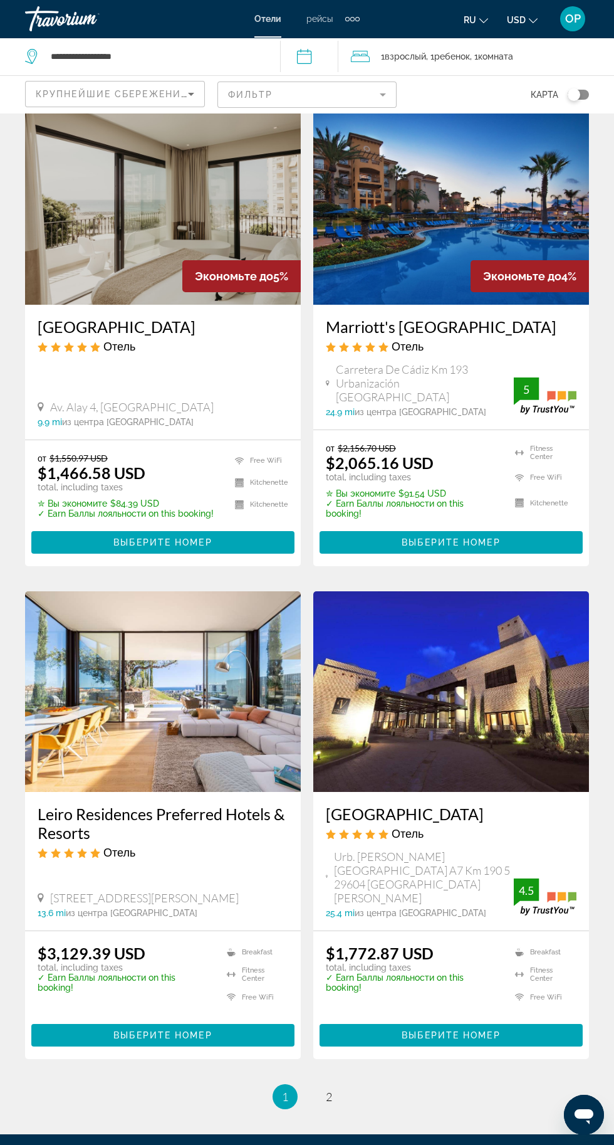
click at [335, 804] on h3 "Gran Marbella Resort & Beach Club" at bounding box center [451, 813] width 251 height 19
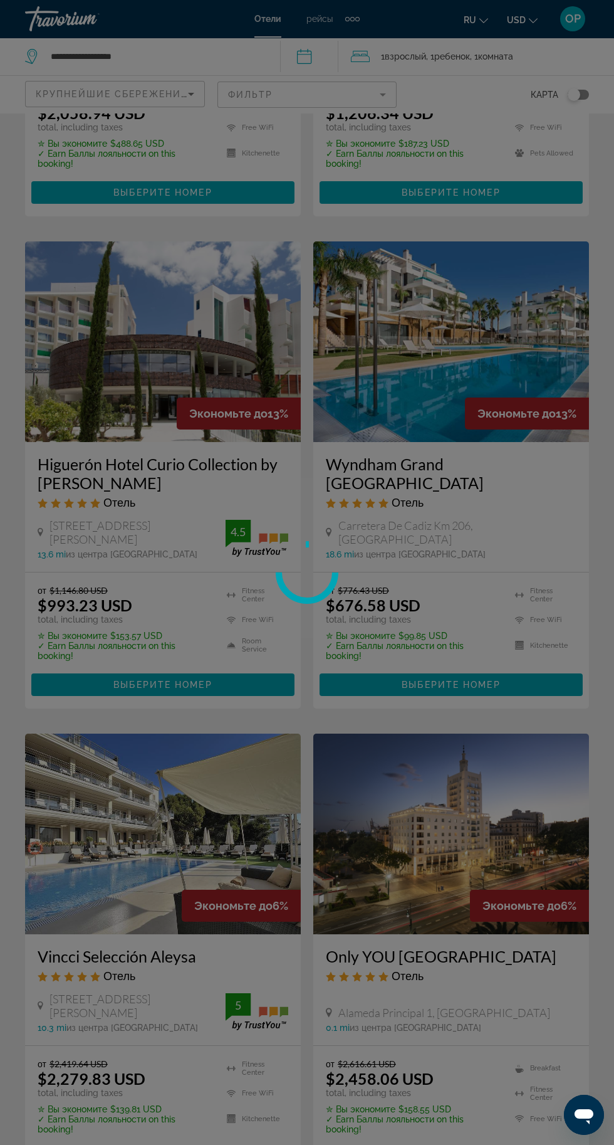
scroll to position [253, 0]
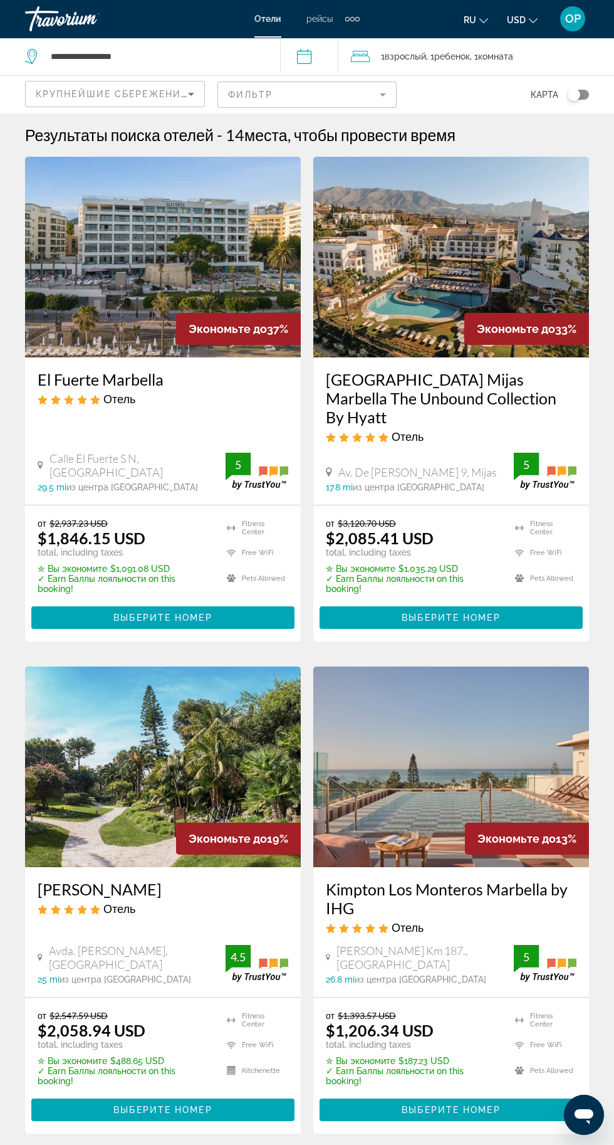
click at [388, 97] on mat-form-field "Фильтр" at bounding box center [308, 95] width 180 height 26
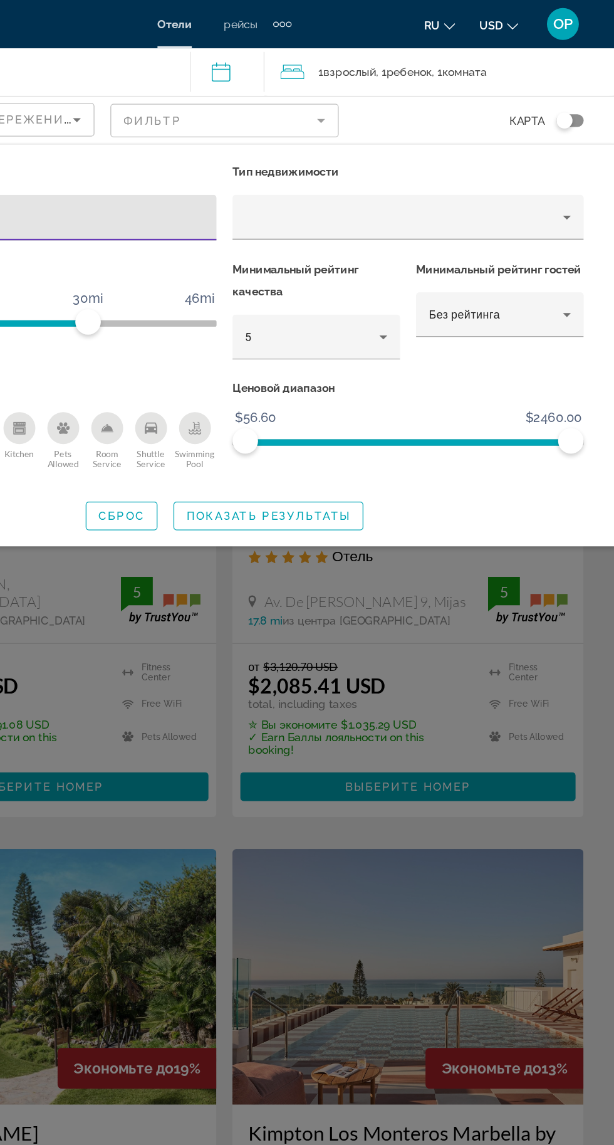
click at [384, 98] on mat-form-field "Фильтр" at bounding box center [308, 95] width 180 height 26
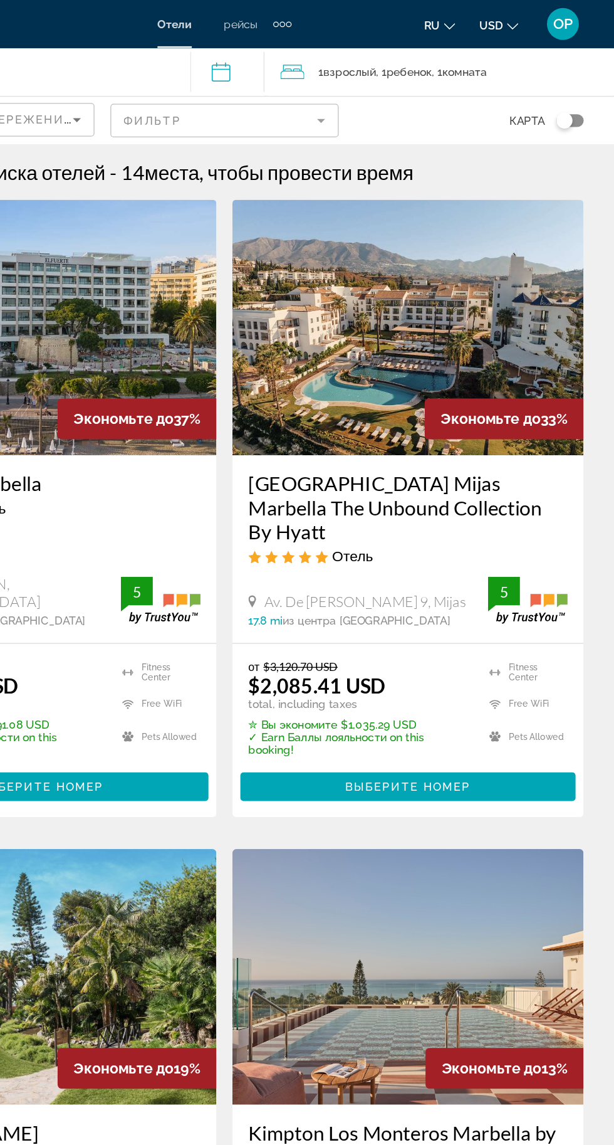
click at [372, 103] on mat-form-field "Фильтр" at bounding box center [308, 95] width 180 height 26
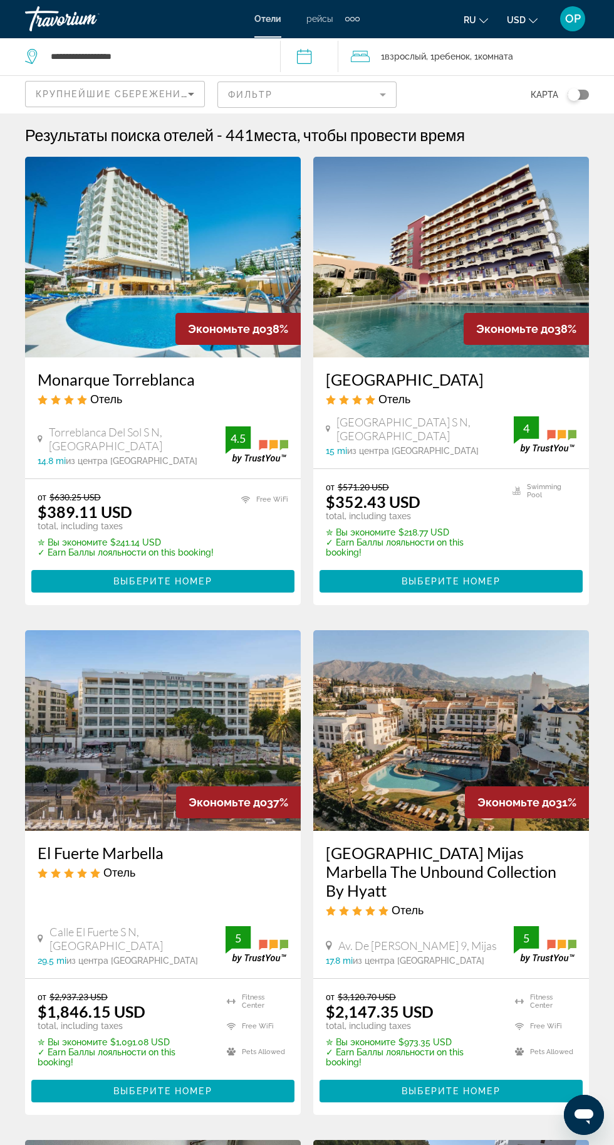
click at [396, 91] on mat-form-field "Фильтр" at bounding box center [308, 95] width 180 height 26
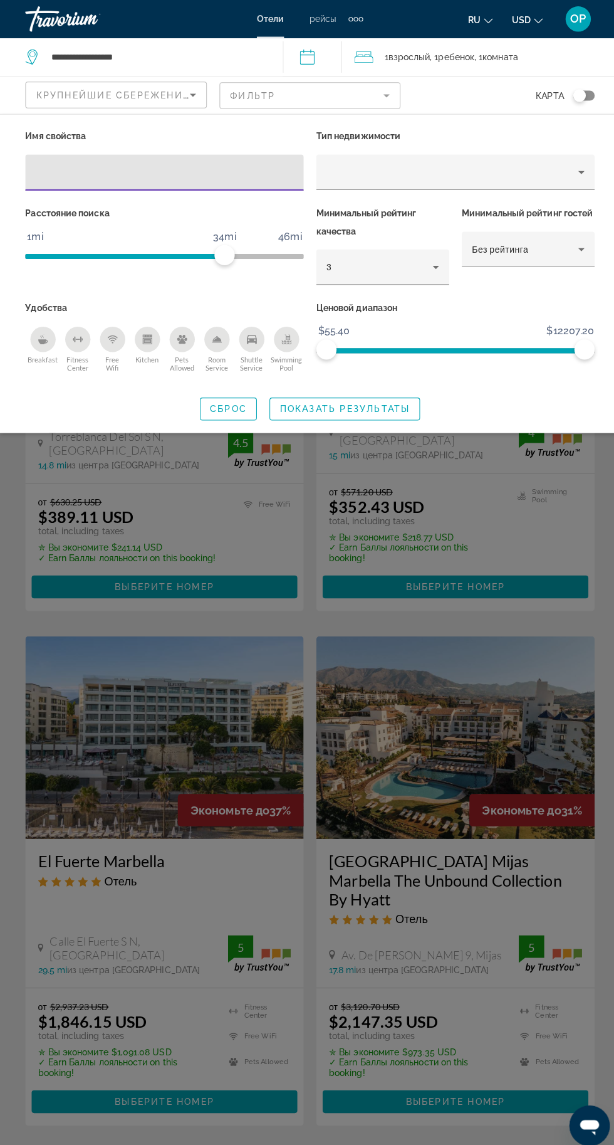
click at [393, 101] on mat-form-field "Фильтр" at bounding box center [308, 95] width 180 height 26
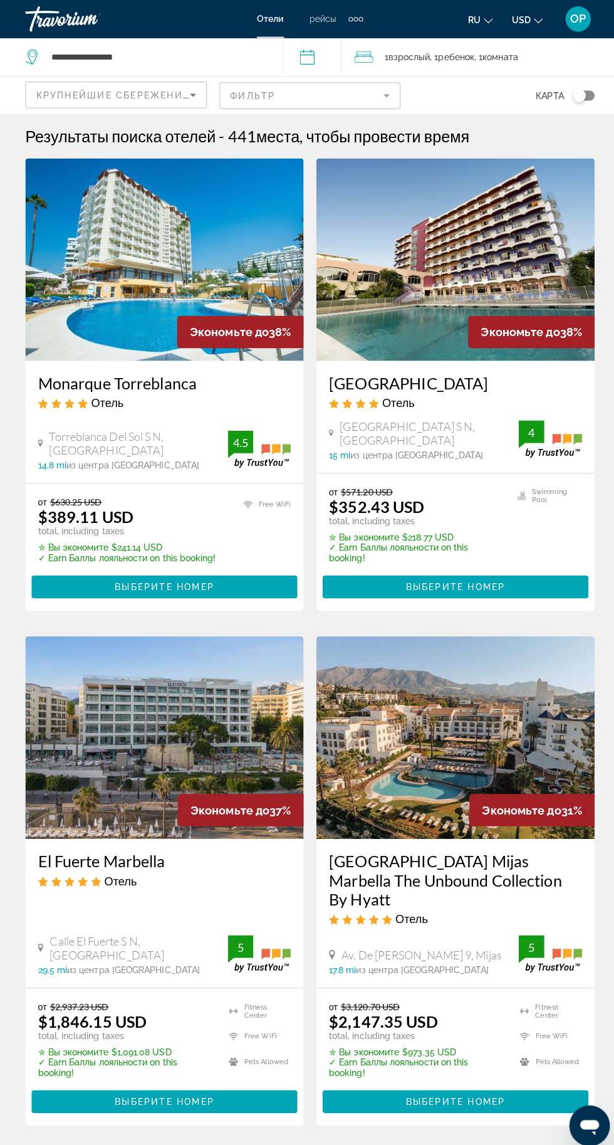
click at [379, 92] on mat-form-field "Фильтр" at bounding box center [308, 95] width 180 height 26
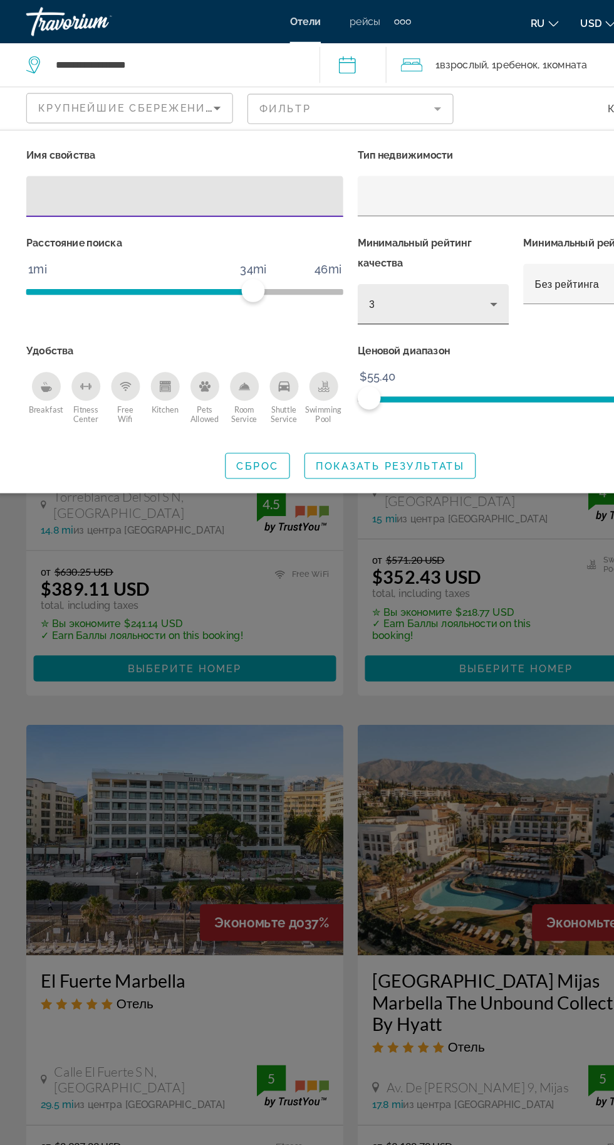
click at [410, 266] on div "3" at bounding box center [376, 264] width 105 height 15
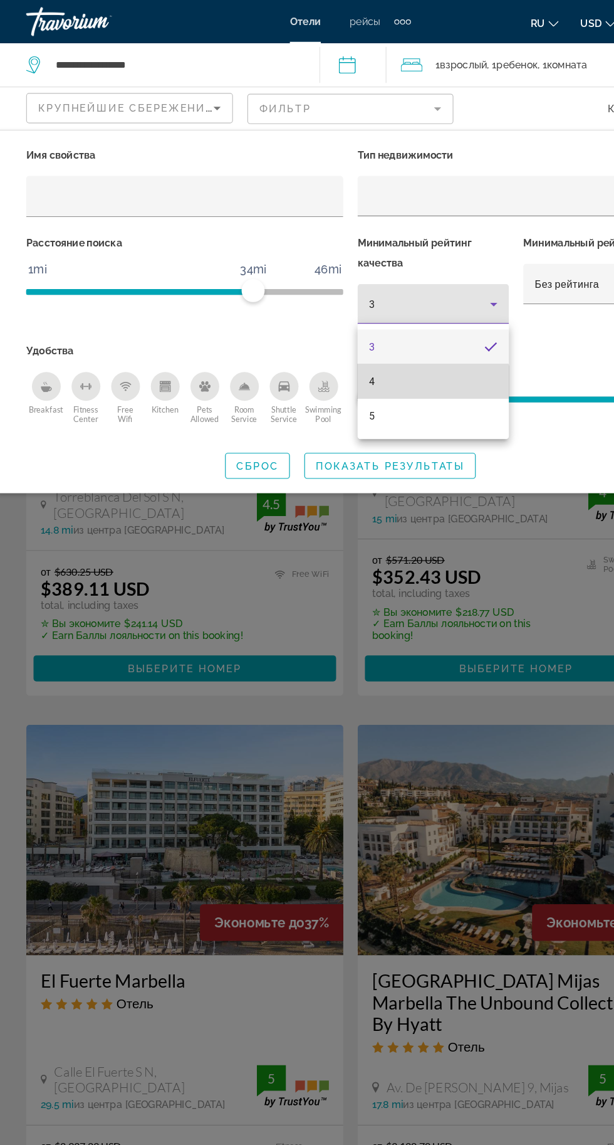
click at [376, 342] on mat-option "4" at bounding box center [380, 332] width 132 height 30
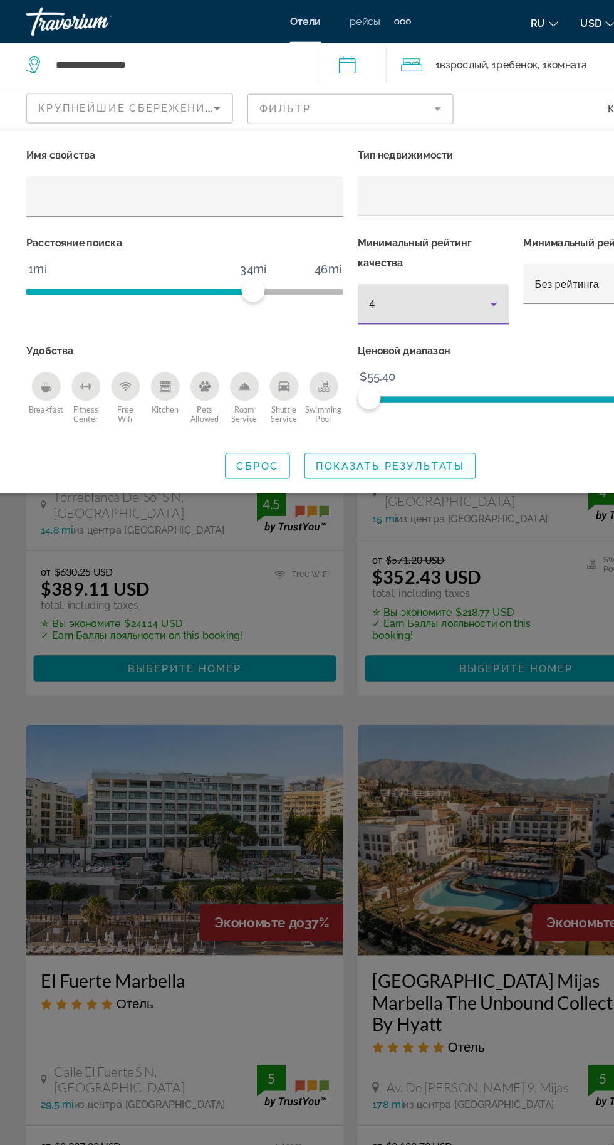
click at [372, 407] on span "Показать результаты" at bounding box center [341, 405] width 129 height 10
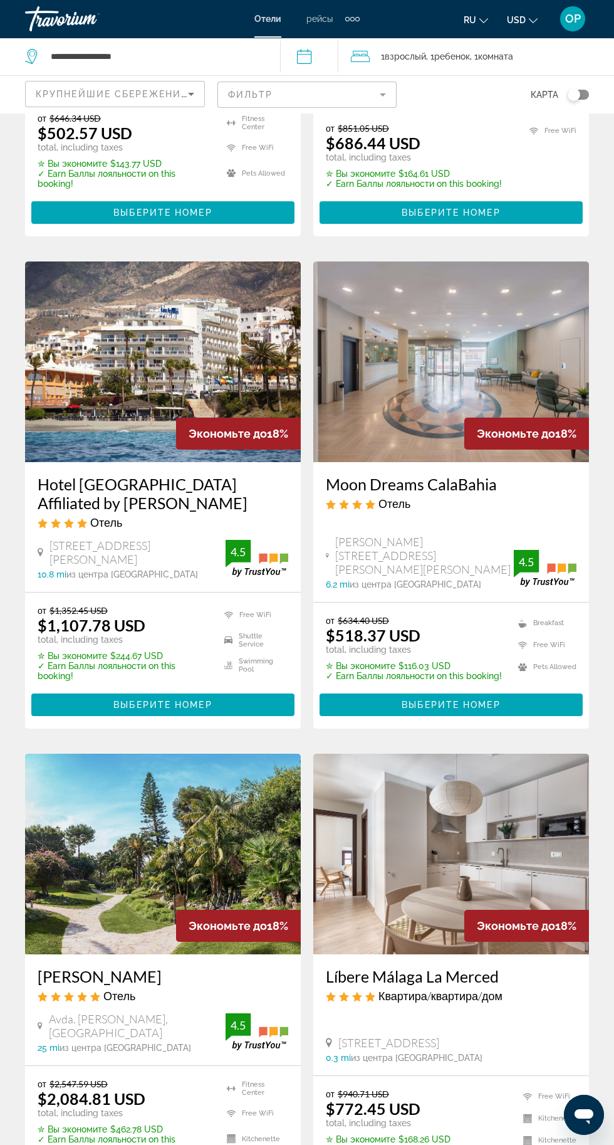
scroll to position [1982, 0]
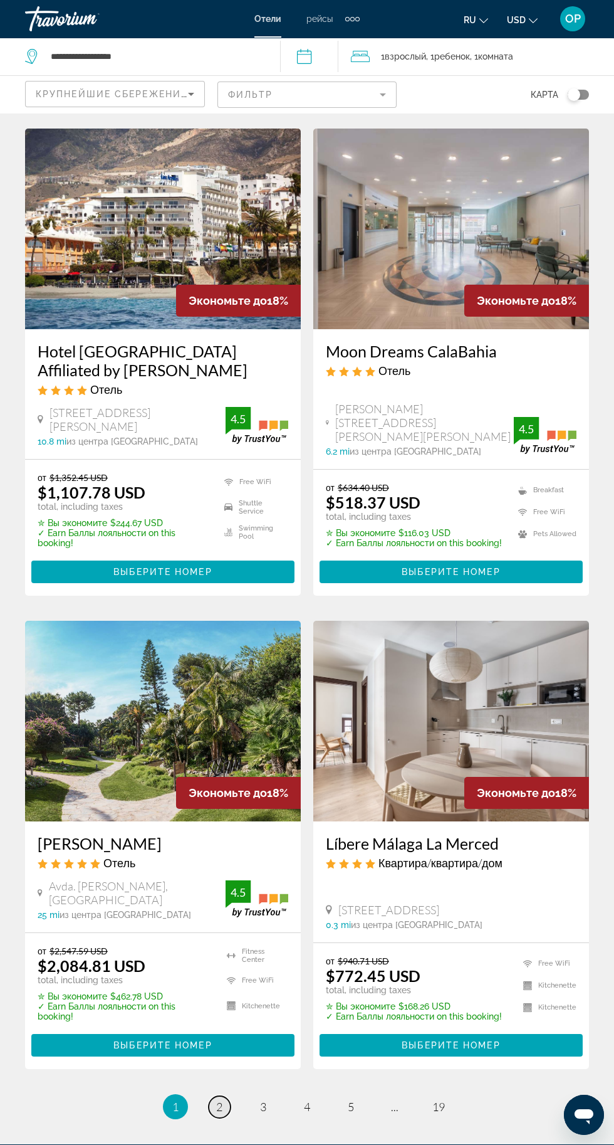
click at [219, 1100] on span "2" at bounding box center [219, 1107] width 6 height 14
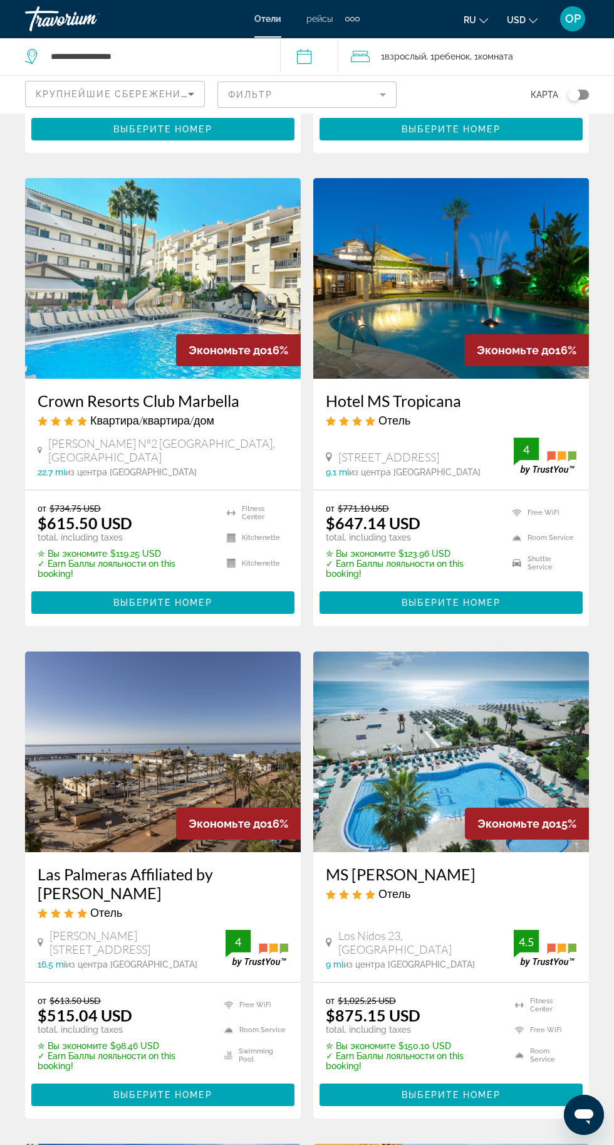
scroll to position [974, 0]
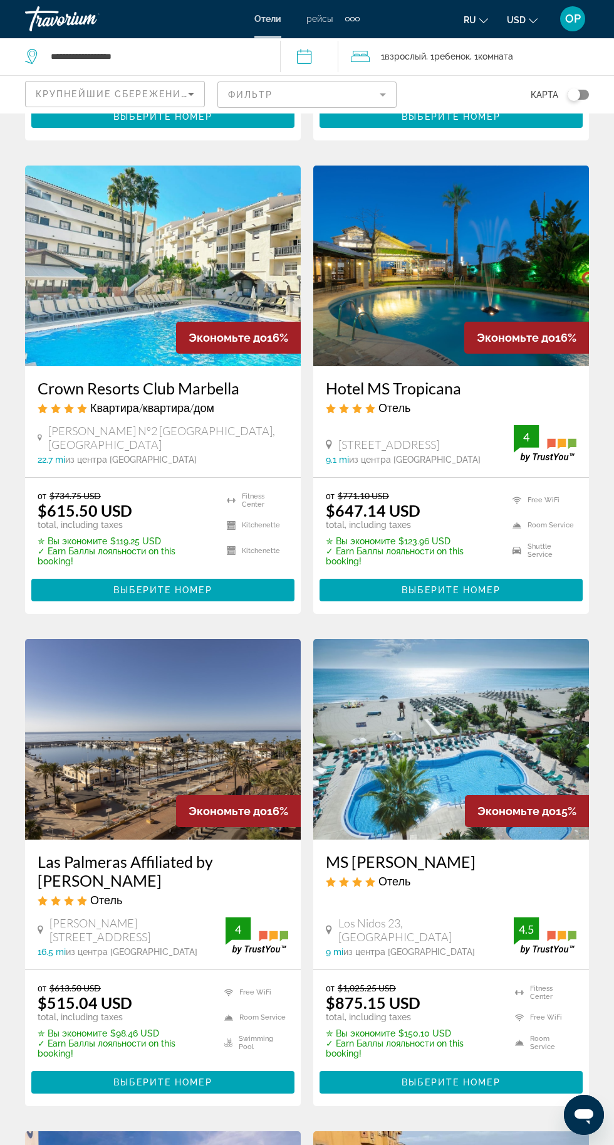
click at [21, 983] on app-hotels-search-item "Экономьте до 16% Las Palmeras Affiliated by FERGUS Отель Calle Martinez Catena …" at bounding box center [163, 872] width 288 height 467
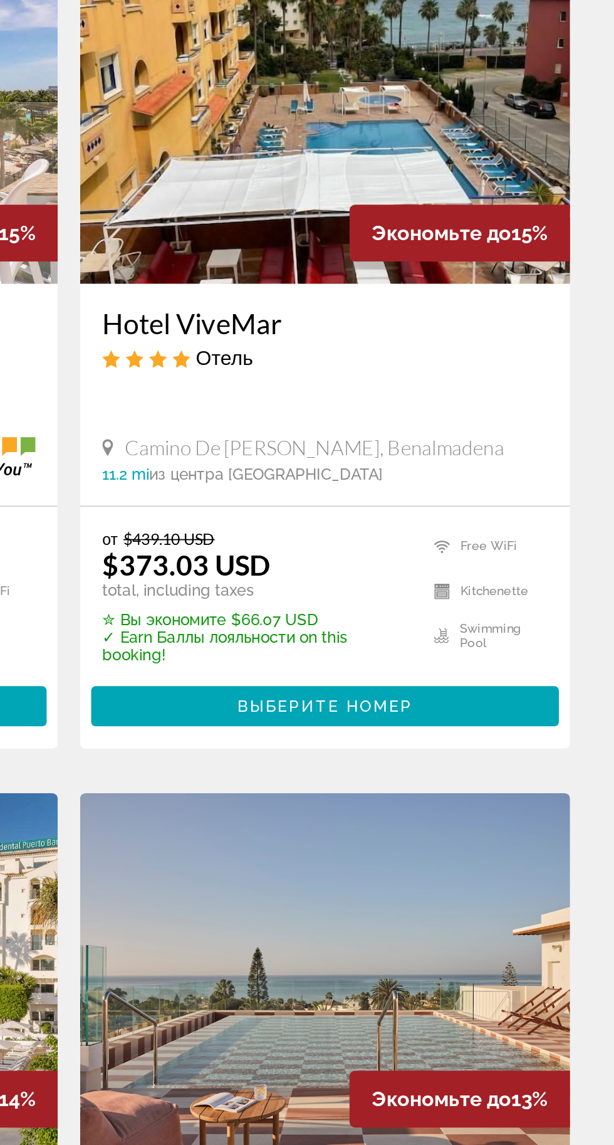
scroll to position [1963, 0]
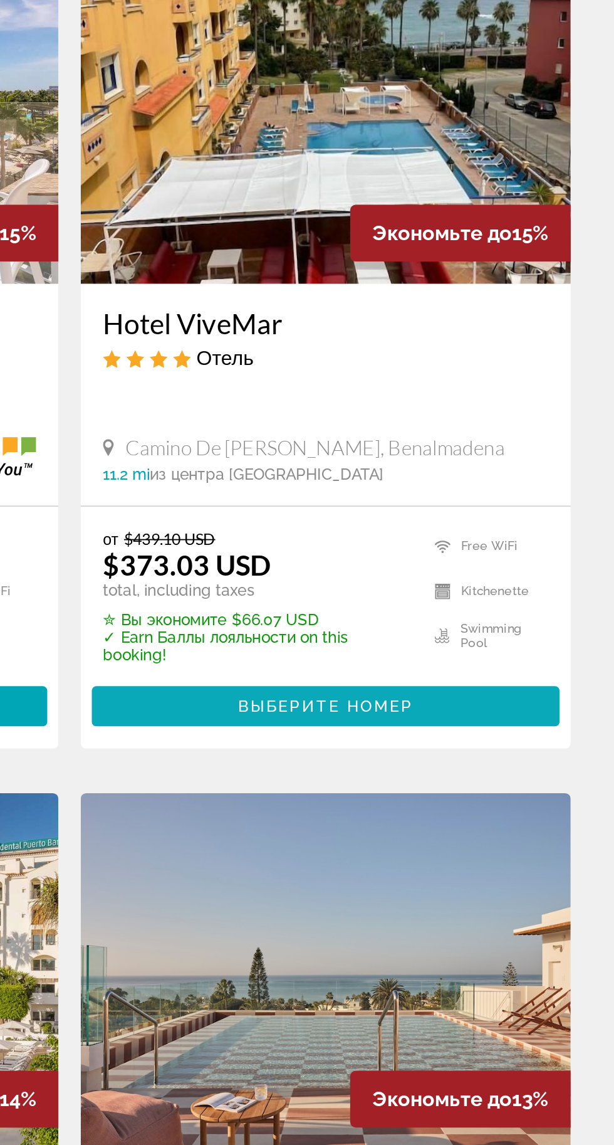
click at [529, 566] on span "Main content" at bounding box center [451, 581] width 263 height 30
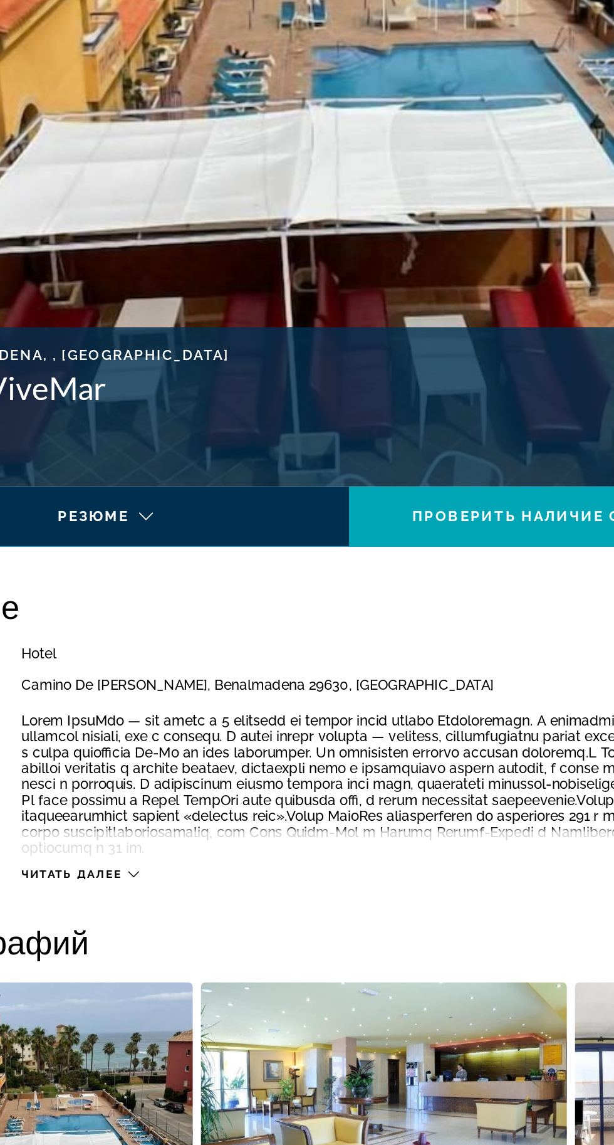
click at [172, 877] on icon "Main content" at bounding box center [171, 877] width 7 height 7
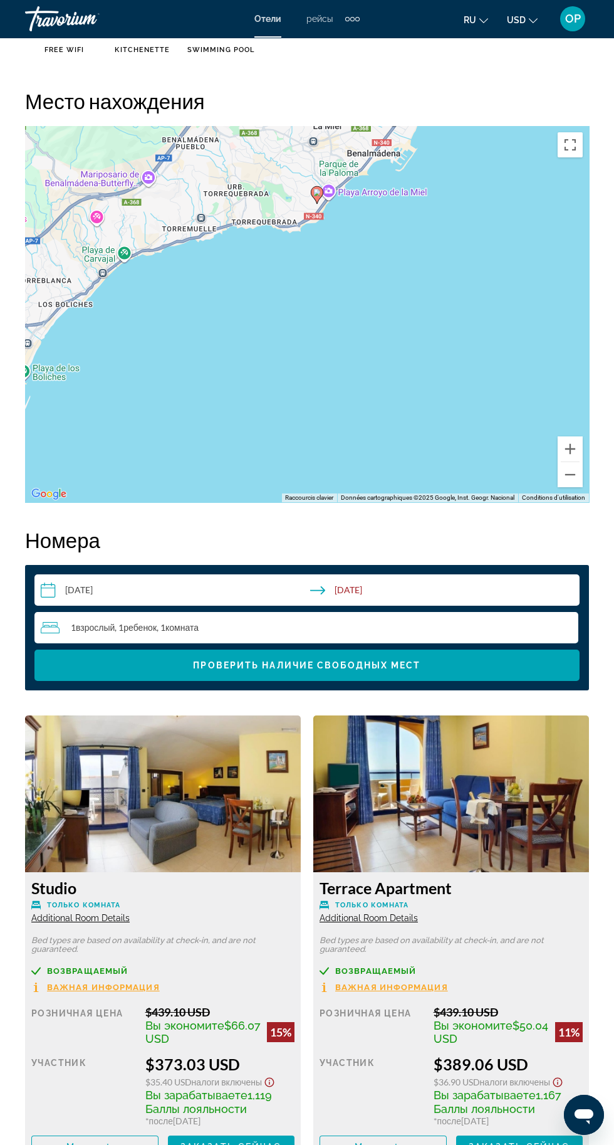
scroll to position [1593, 0]
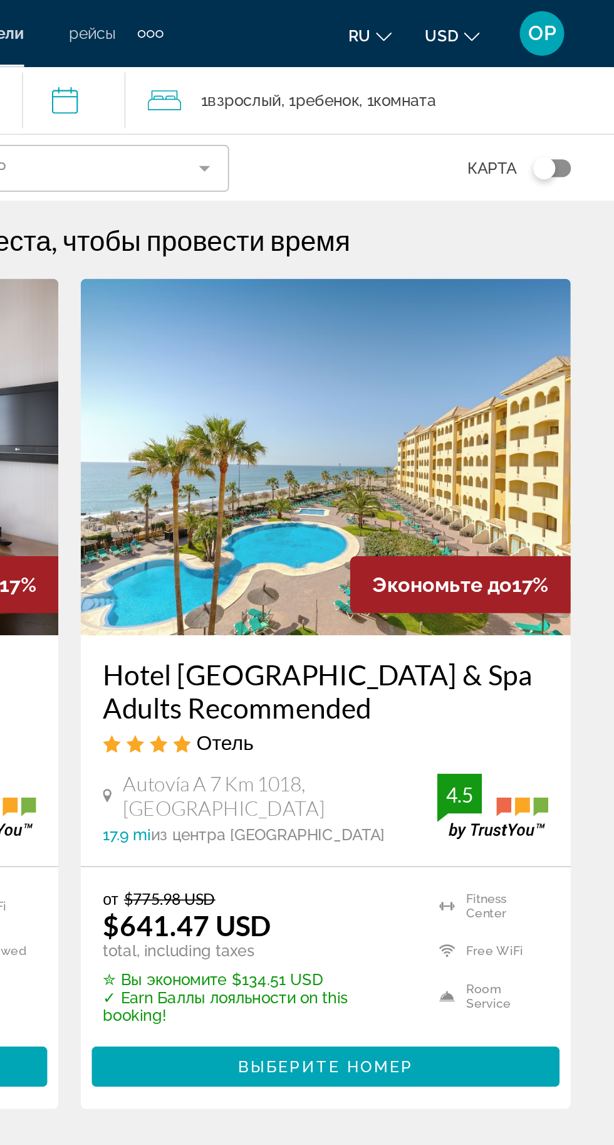
click at [539, 274] on img "Main content" at bounding box center [452, 257] width 276 height 201
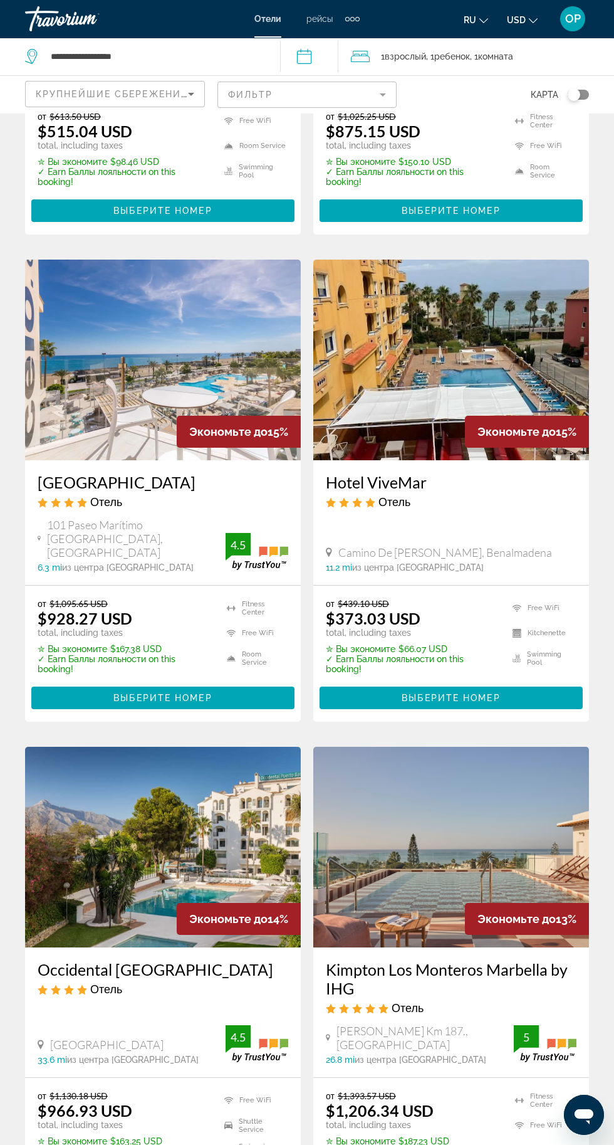
scroll to position [1994, 0]
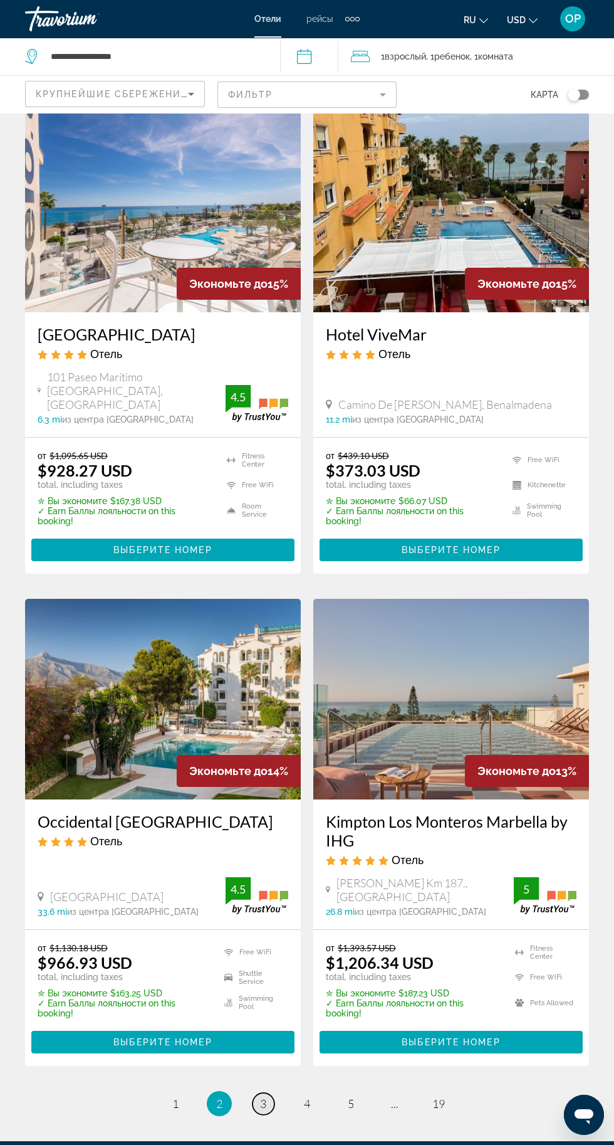
click at [263, 1097] on span "3" at bounding box center [263, 1104] width 6 height 14
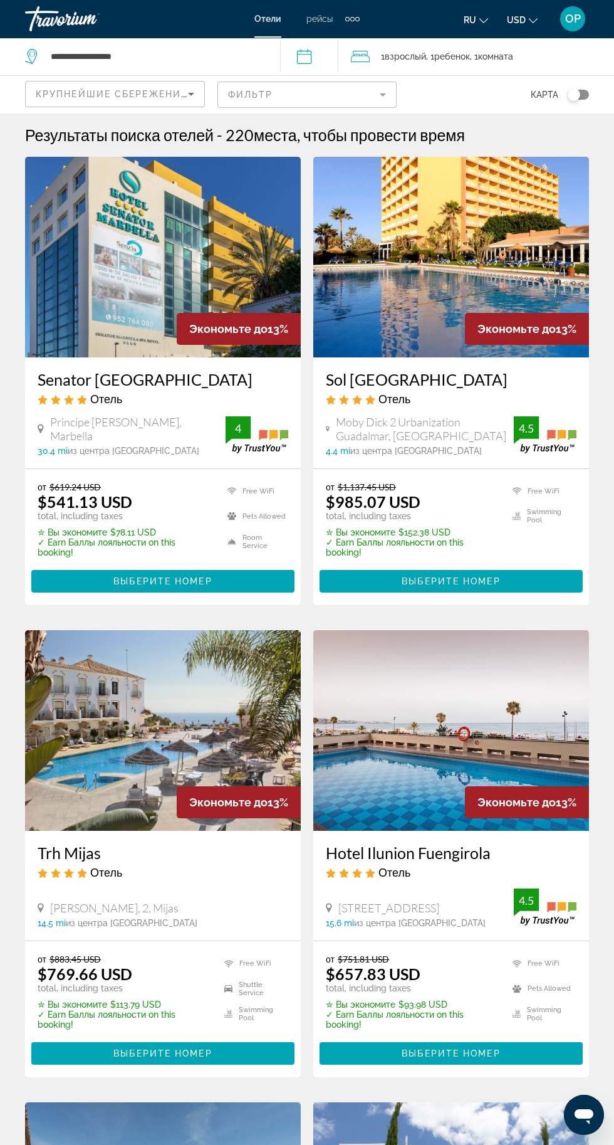
click at [194, 98] on icon "Sort by" at bounding box center [191, 94] width 15 height 15
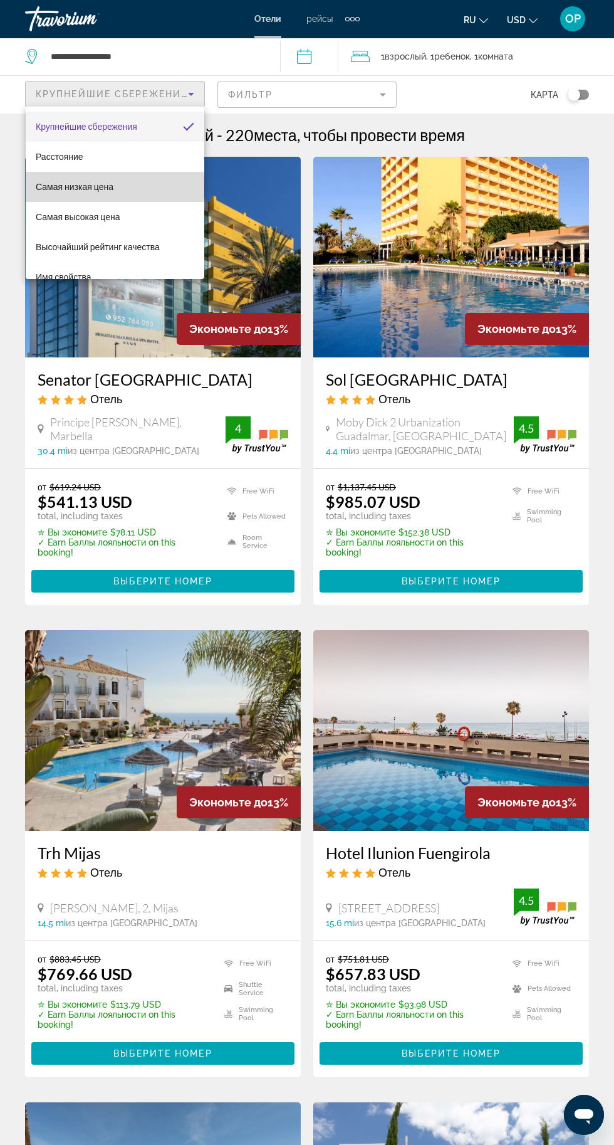
click at [103, 191] on span "Самая низкая цена" at bounding box center [75, 187] width 78 height 10
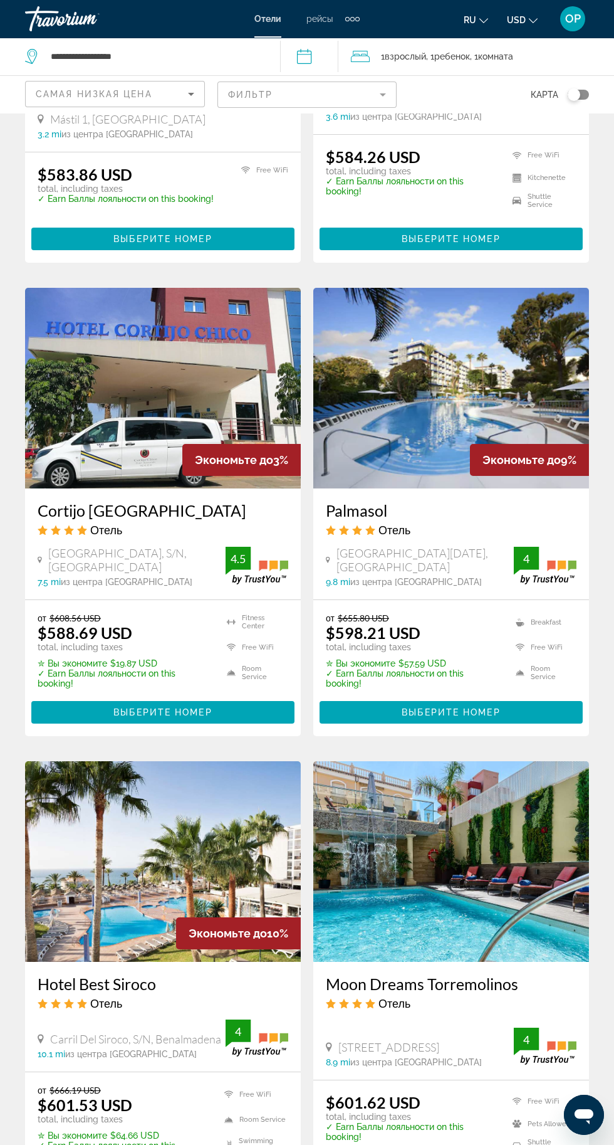
scroll to position [1928, 0]
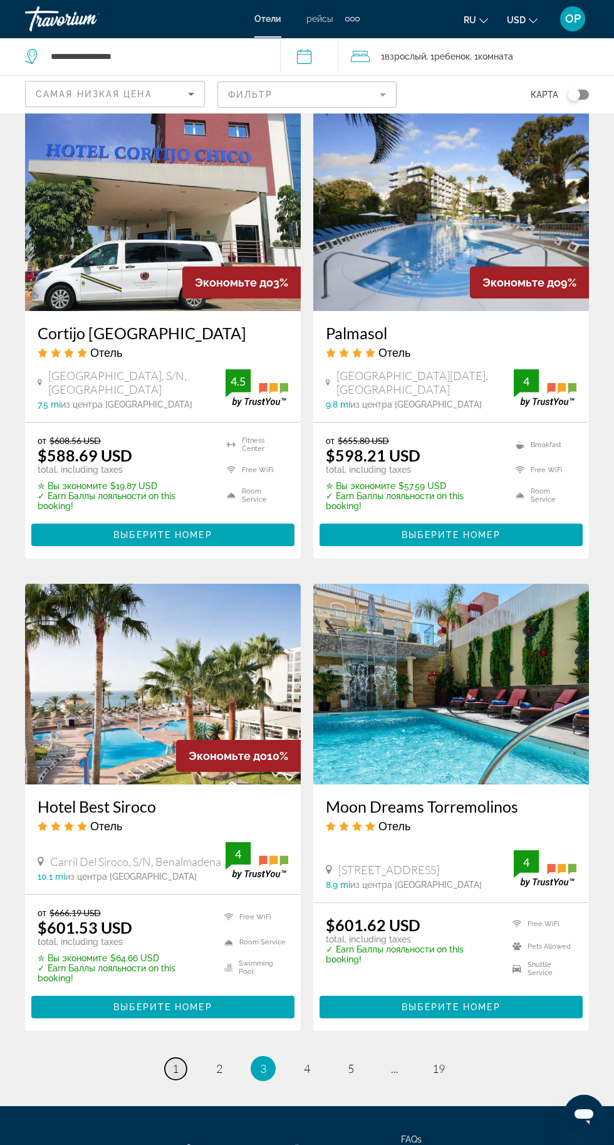
click at [176, 1062] on span "1" at bounding box center [175, 1069] width 6 height 14
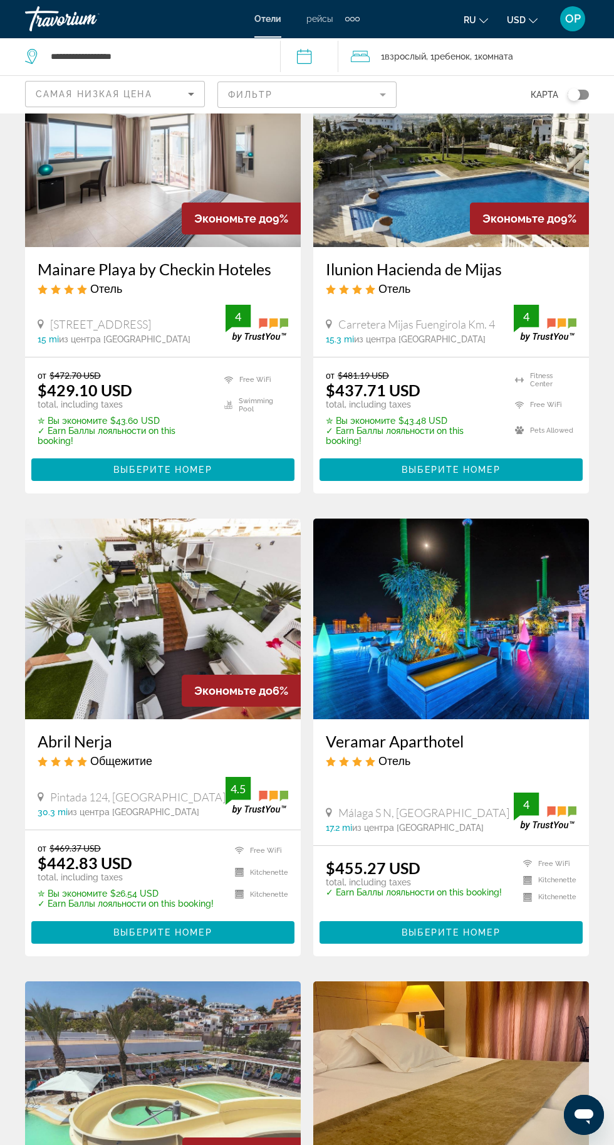
scroll to position [1695, 0]
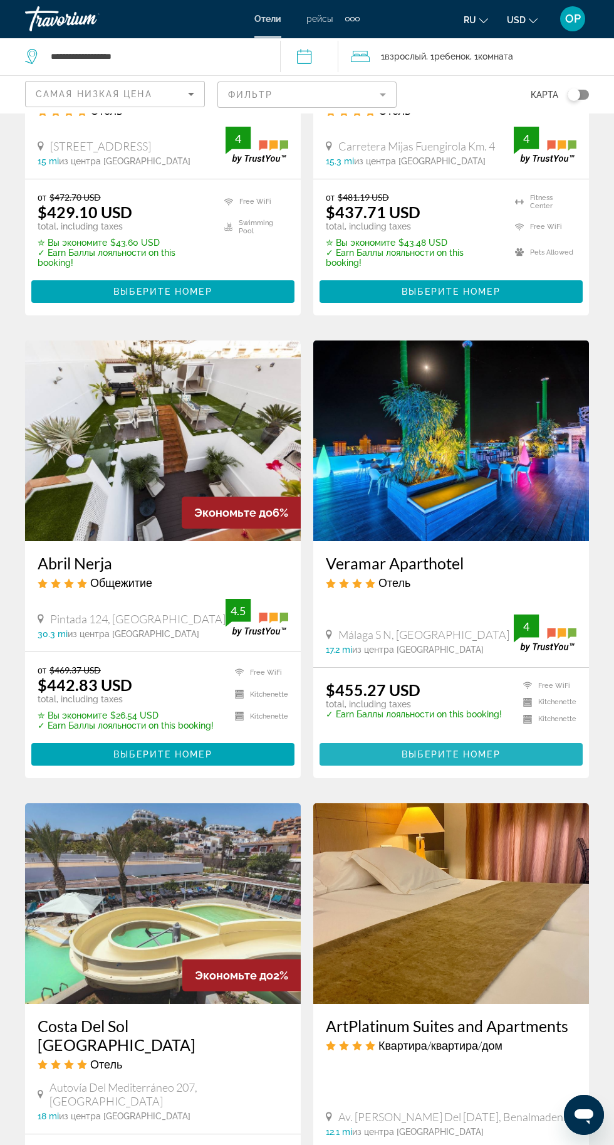
click at [477, 759] on span "Выберите номер" at bounding box center [451, 754] width 98 height 10
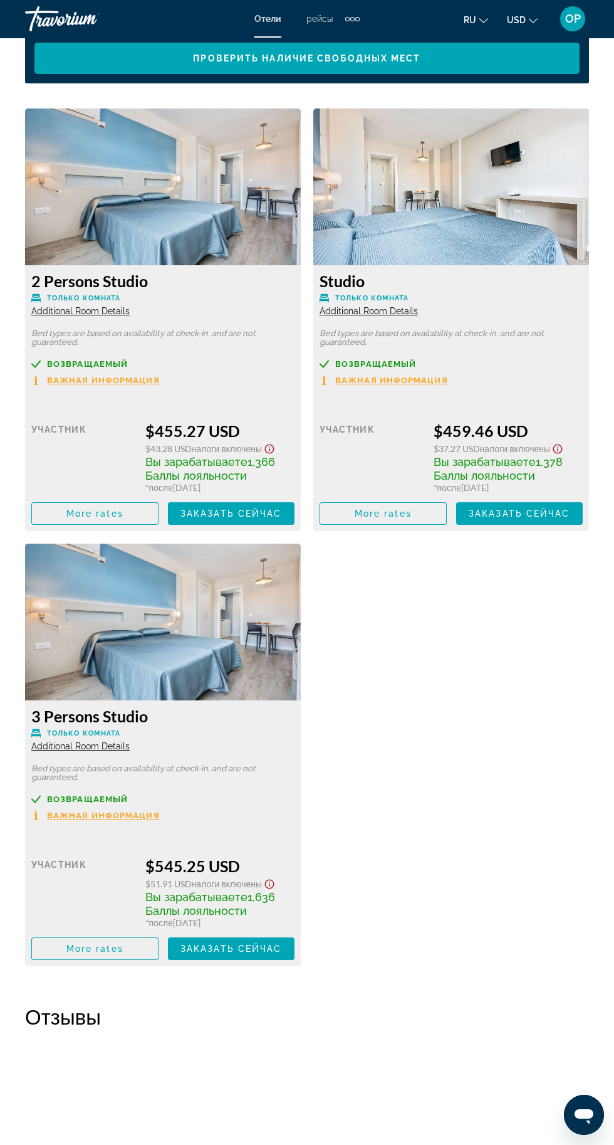
scroll to position [2124, 0]
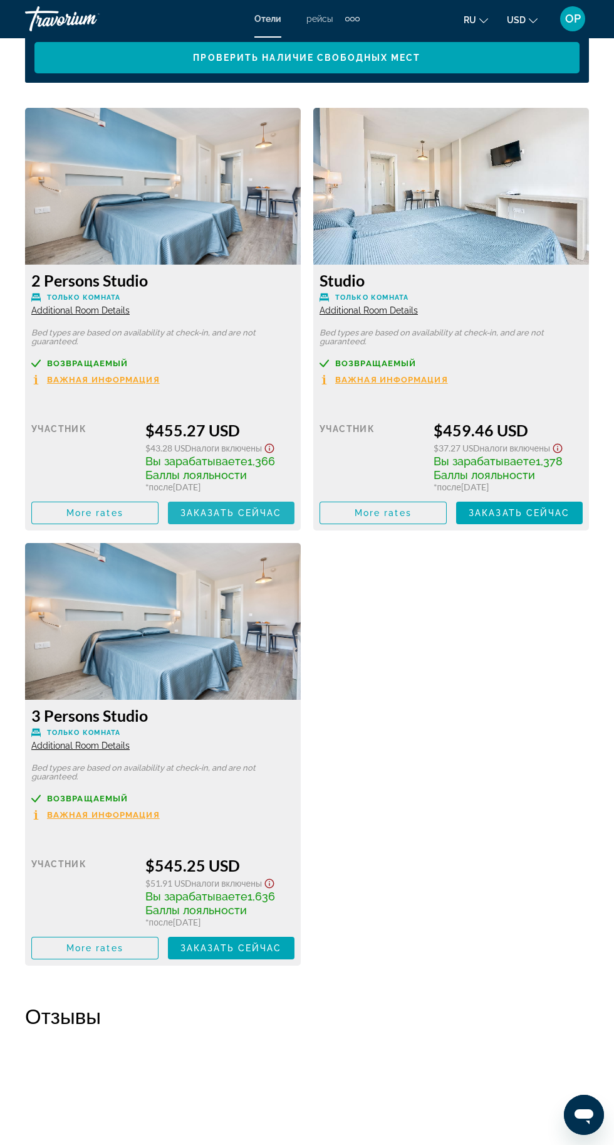
click at [251, 504] on span "Main content" at bounding box center [231, 513] width 127 height 30
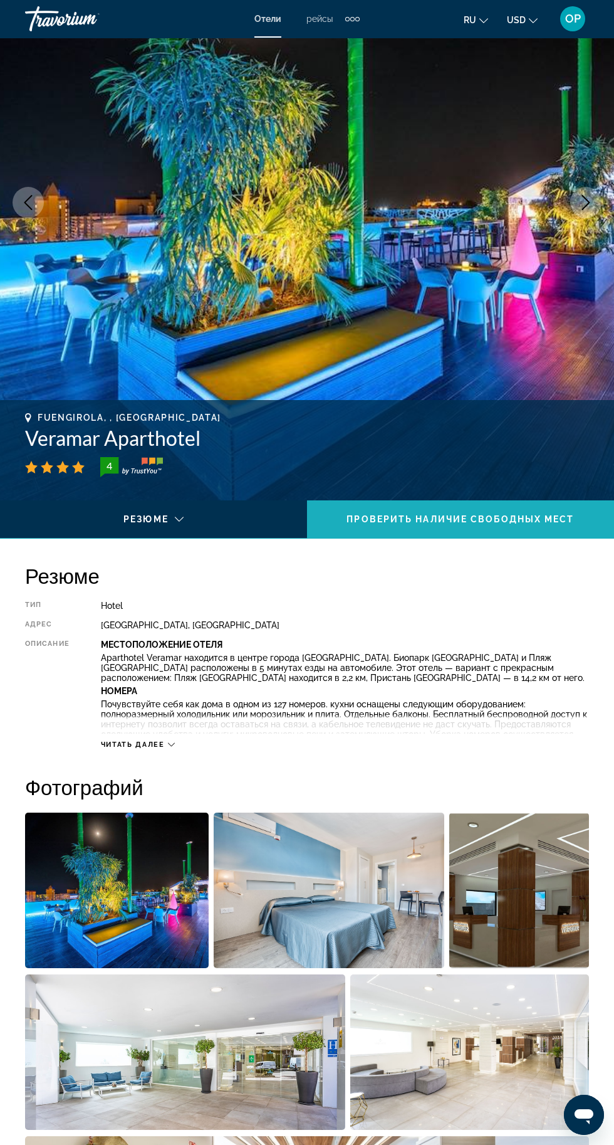
scroll to position [150, 0]
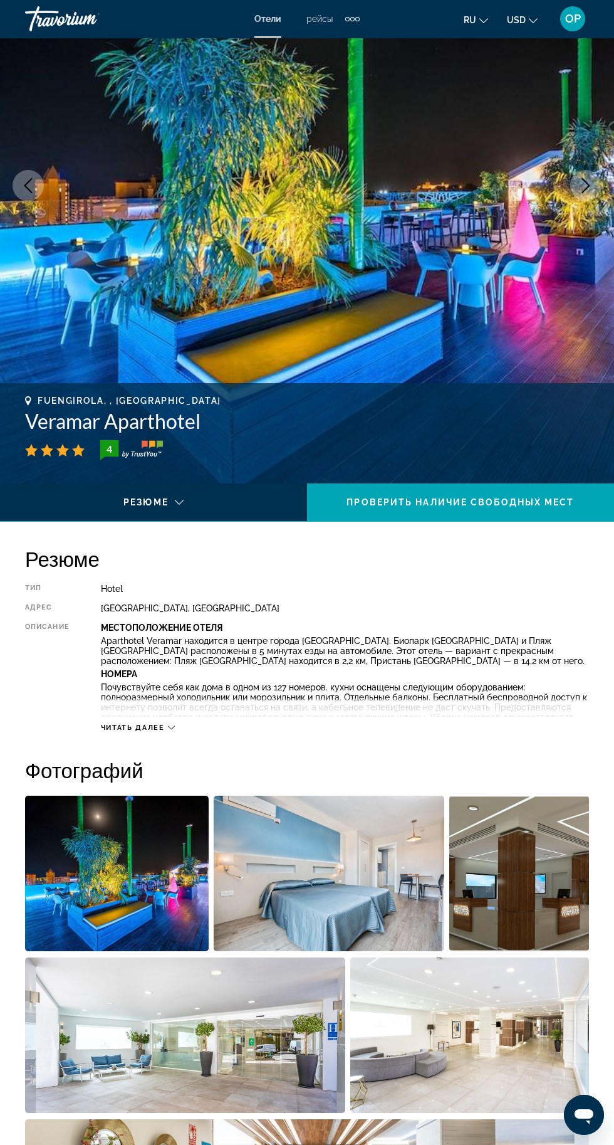
click at [172, 727] on icon "Main content" at bounding box center [171, 727] width 7 height 7
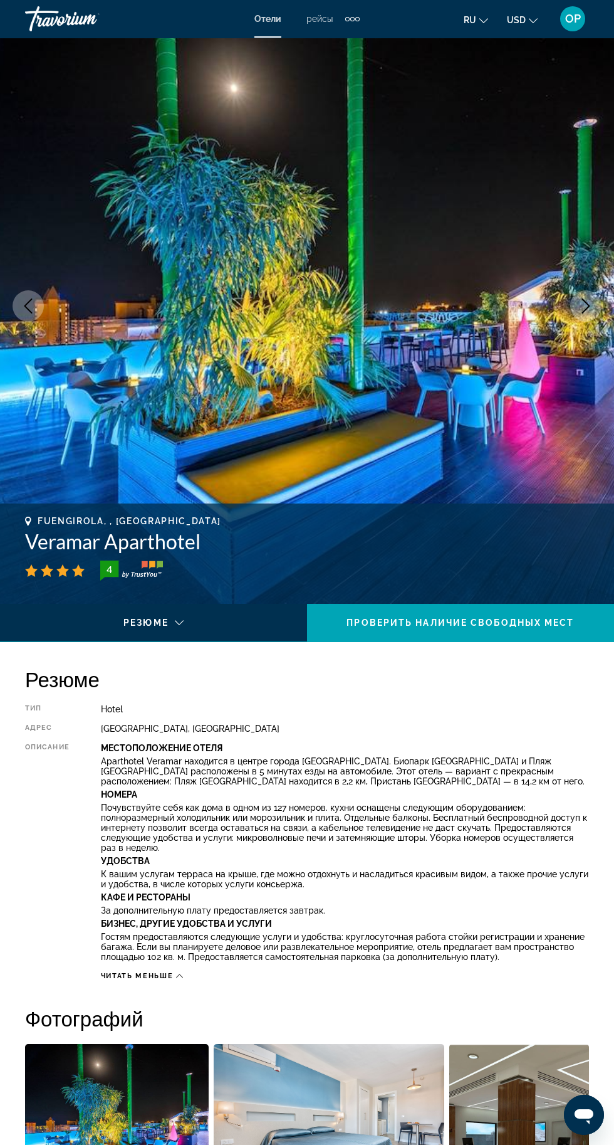
scroll to position [29, 0]
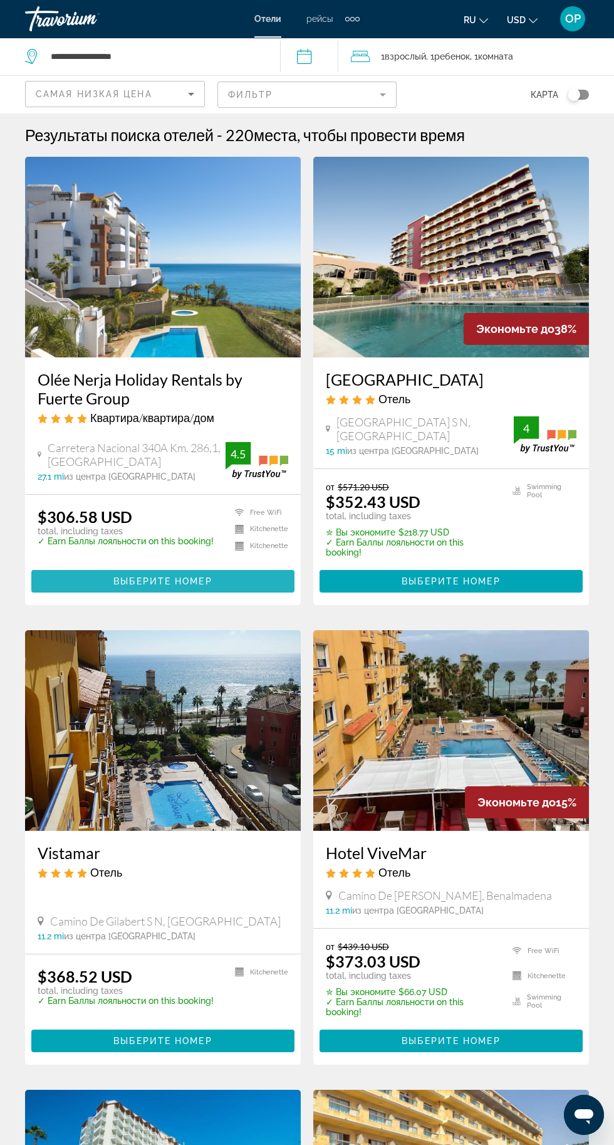
click at [187, 581] on span "Выберите номер" at bounding box center [162, 581] width 98 height 10
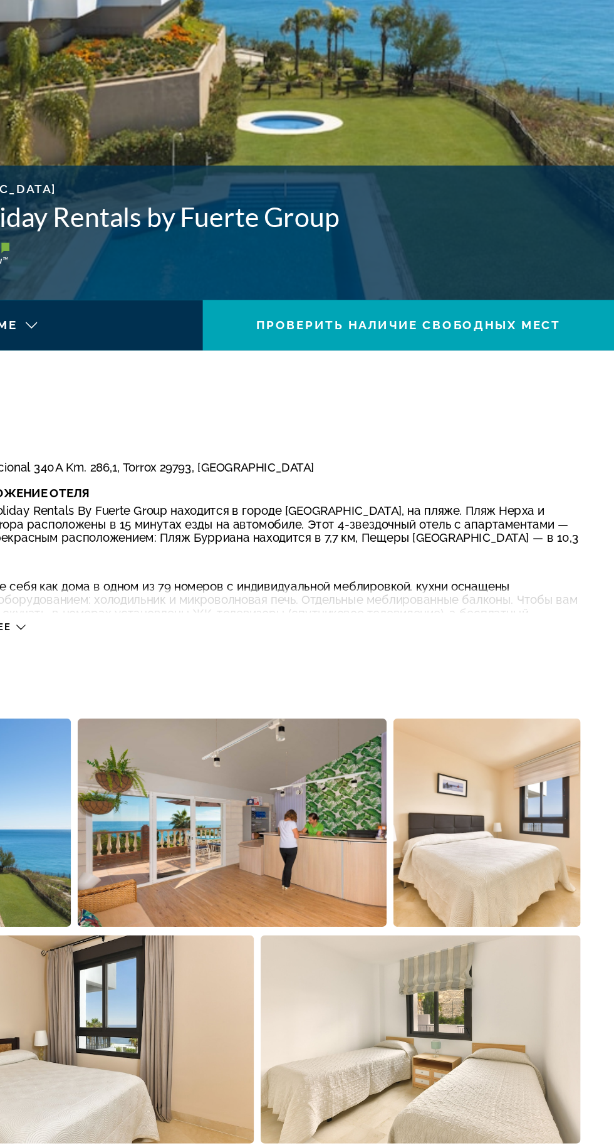
scroll to position [236, 0]
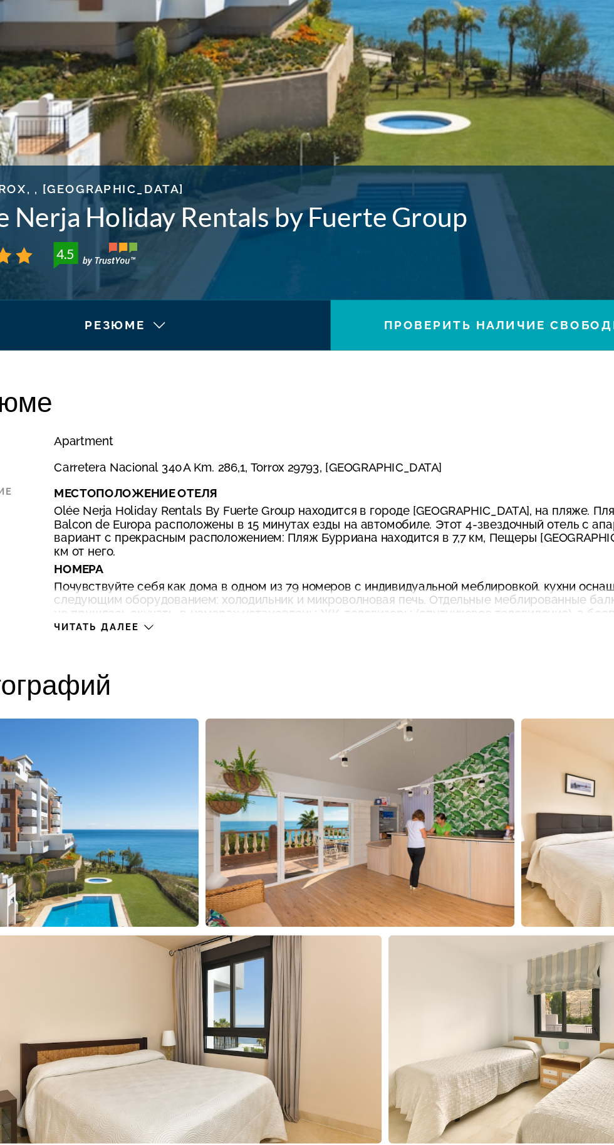
click at [172, 640] on icon "Main content" at bounding box center [171, 641] width 7 height 7
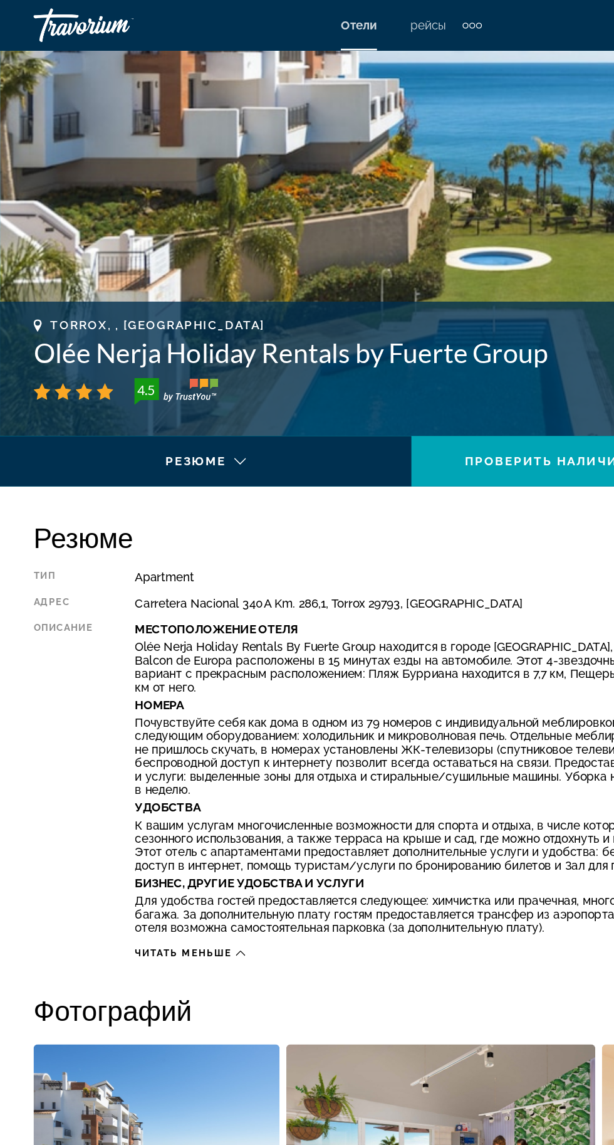
scroll to position [0, 0]
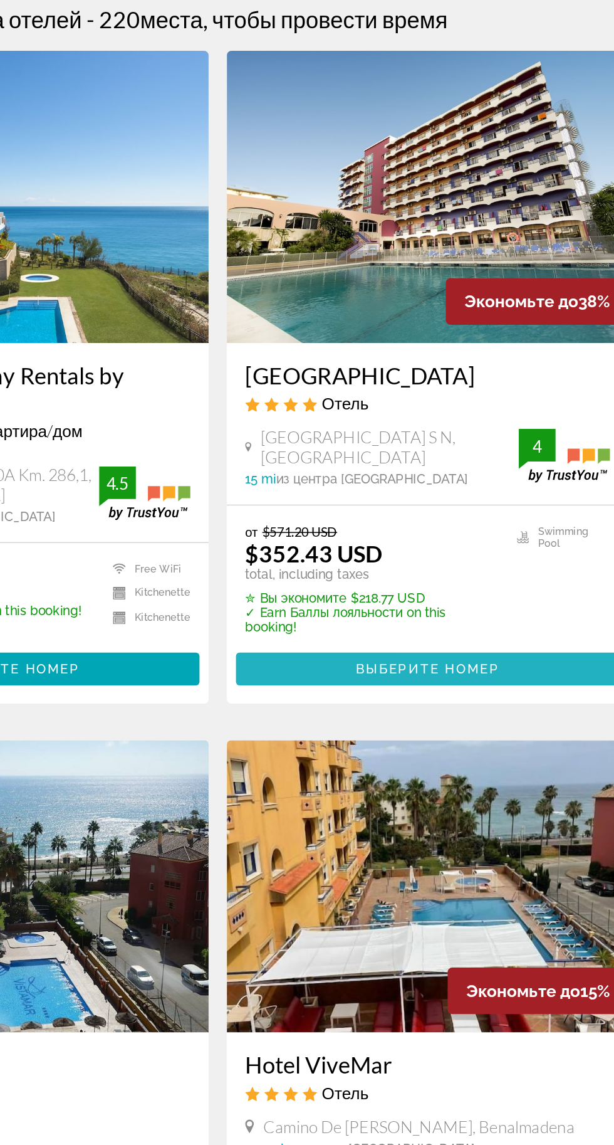
click at [510, 588] on span "Main content" at bounding box center [451, 581] width 263 height 30
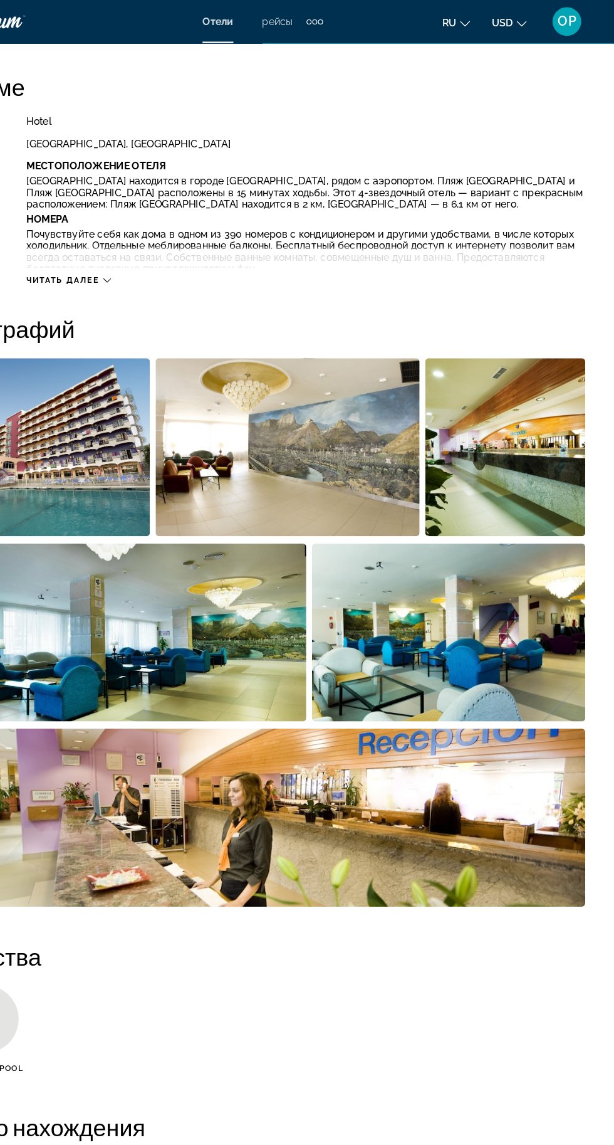
scroll to position [633, 0]
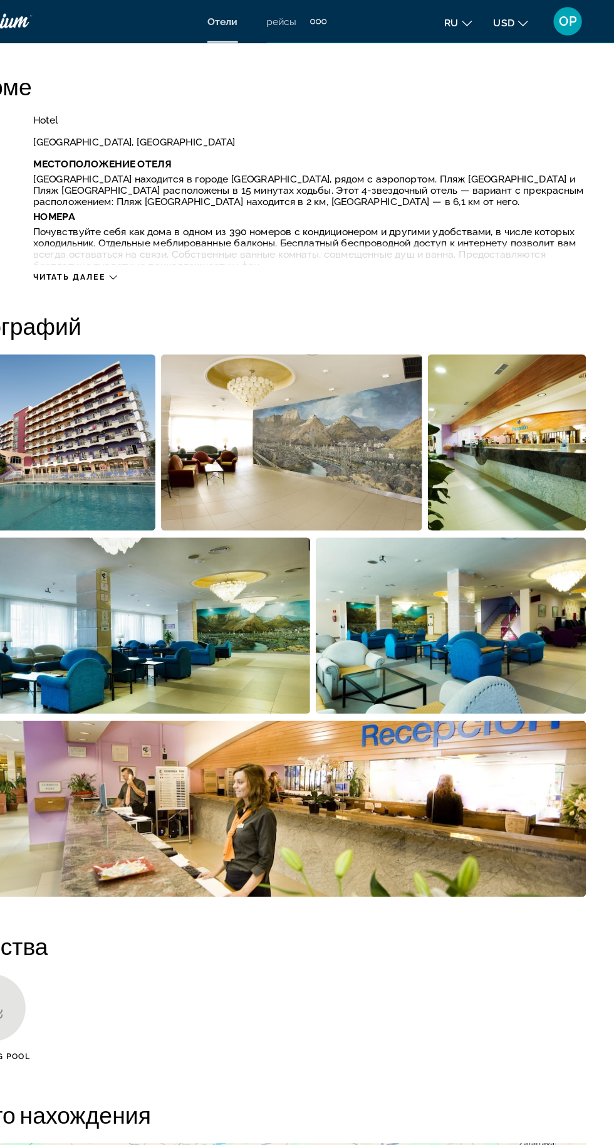
click at [172, 244] on icon "Main content" at bounding box center [171, 244] width 7 height 7
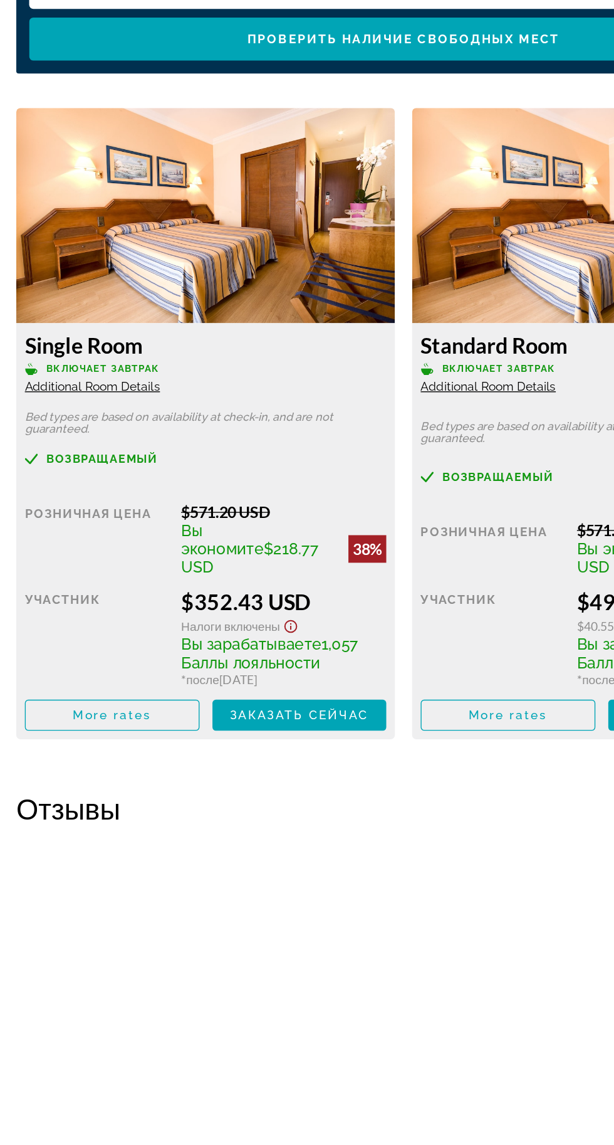
scroll to position [1971, 0]
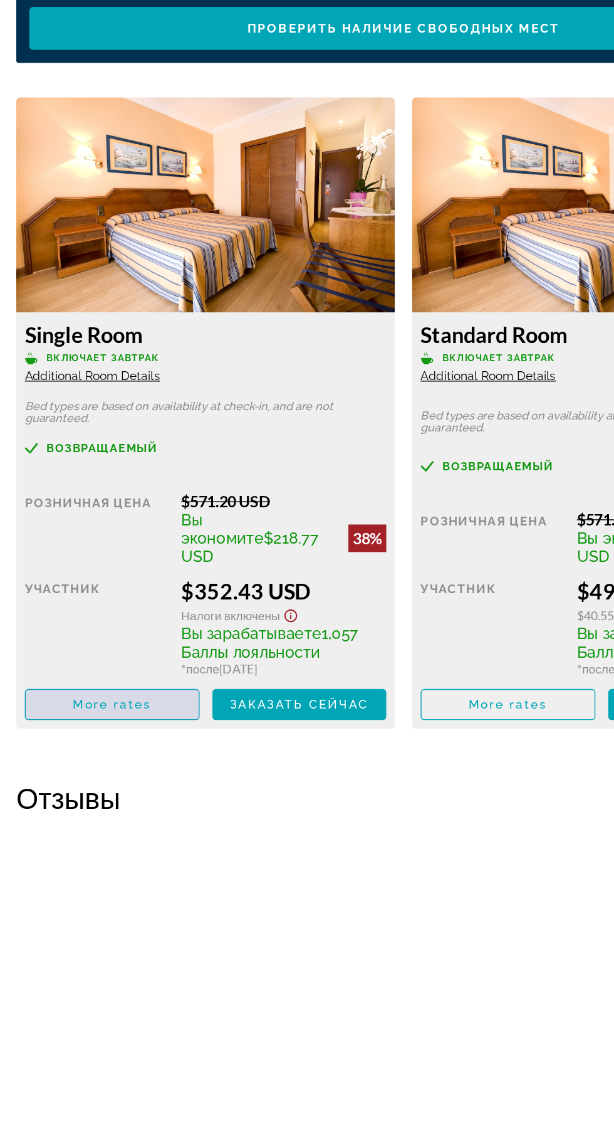
click at [122, 845] on span "More rates" at bounding box center [94, 850] width 57 height 10
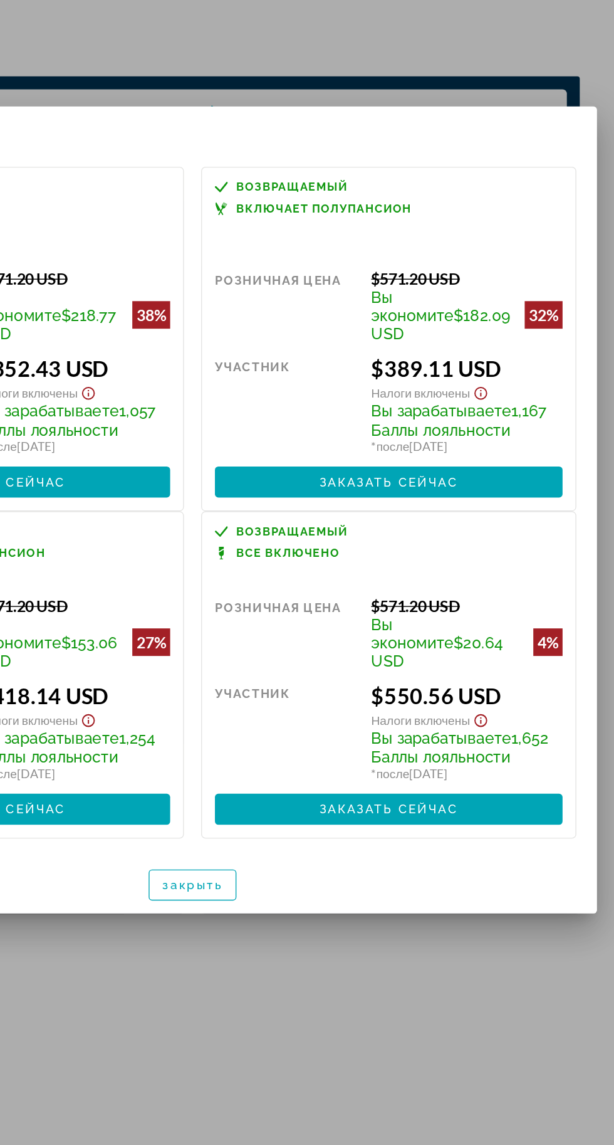
scroll to position [0, 0]
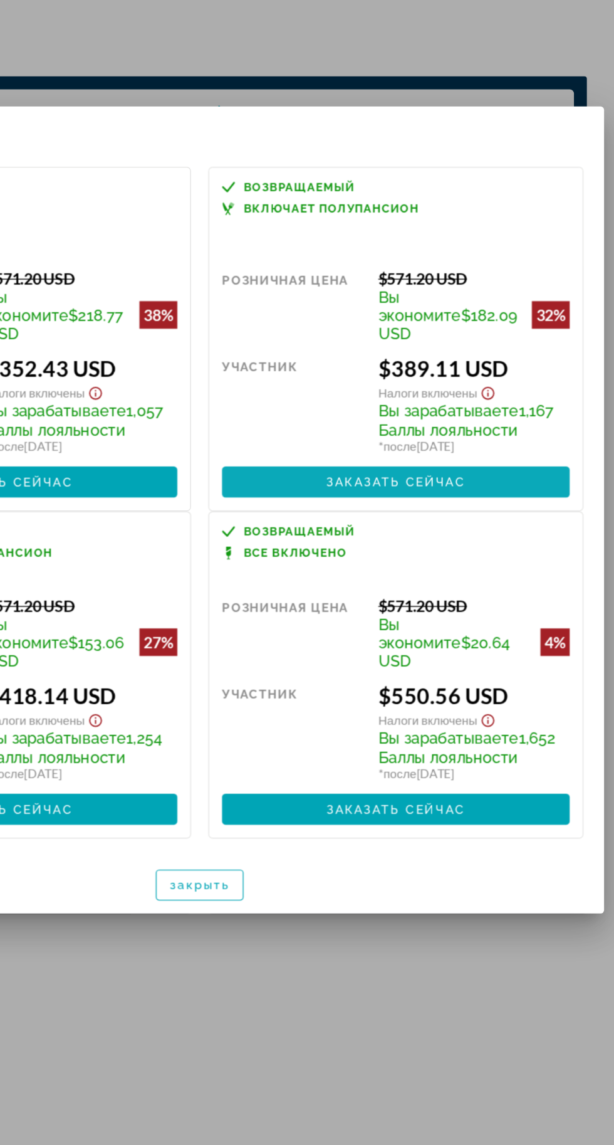
click at [519, 556] on span at bounding box center [450, 552] width 253 height 30
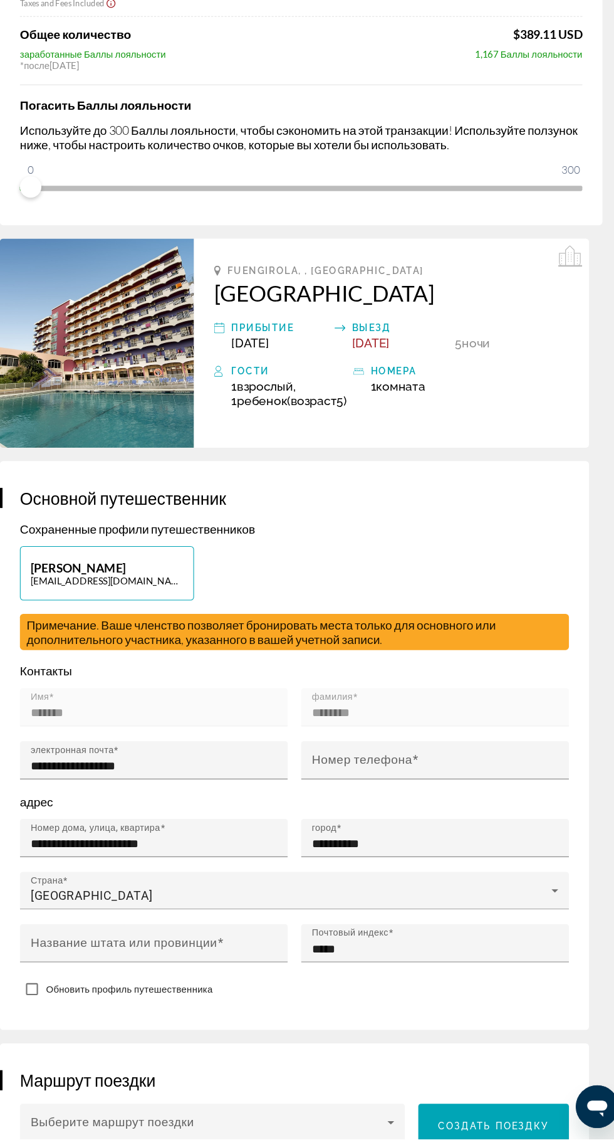
scroll to position [196, 0]
